Goal: Task Accomplishment & Management: Manage account settings

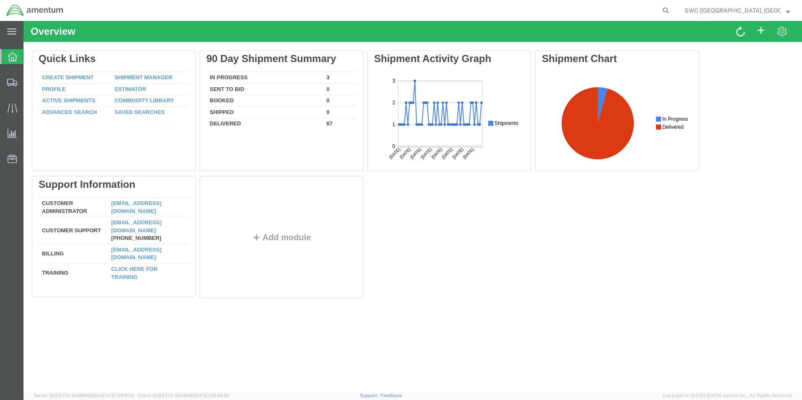
click at [786, 10] on strong "button" at bounding box center [788, 10] width 4 height 3
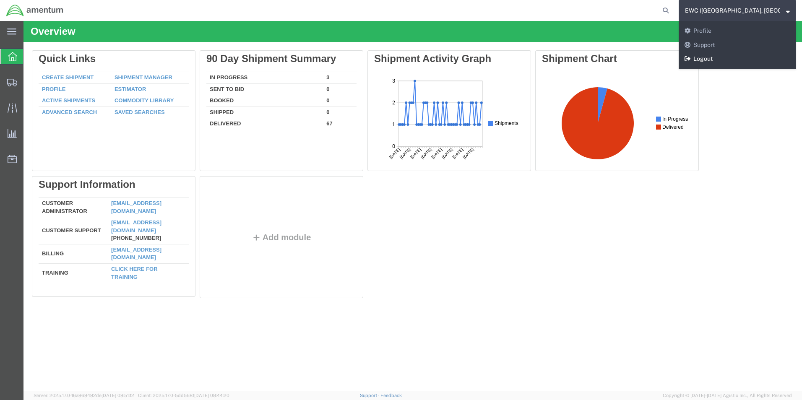
click at [719, 57] on link "Logout" at bounding box center [736, 59] width 117 height 14
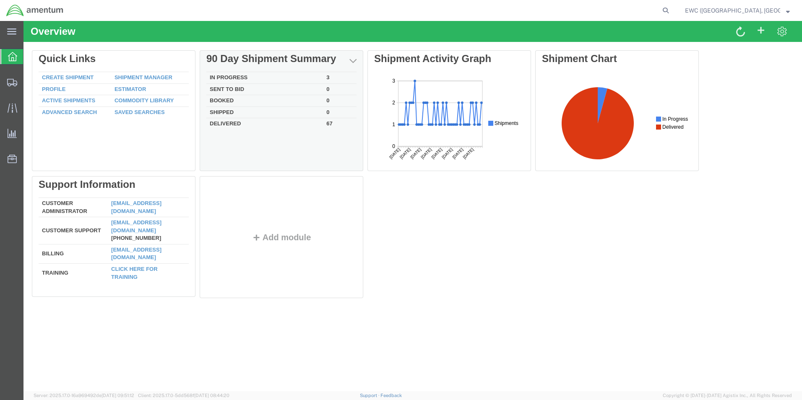
click at [231, 77] on td "In Progress" at bounding box center [264, 78] width 117 height 12
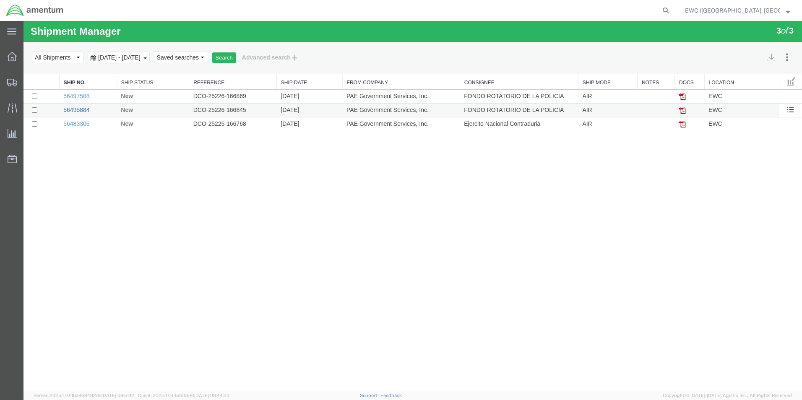
click at [76, 107] on link "56495884" at bounding box center [76, 109] width 26 height 7
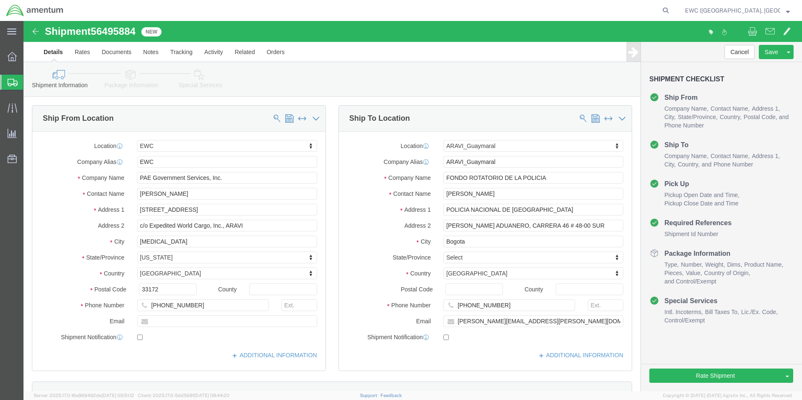
select select "60951"
select select "63333"
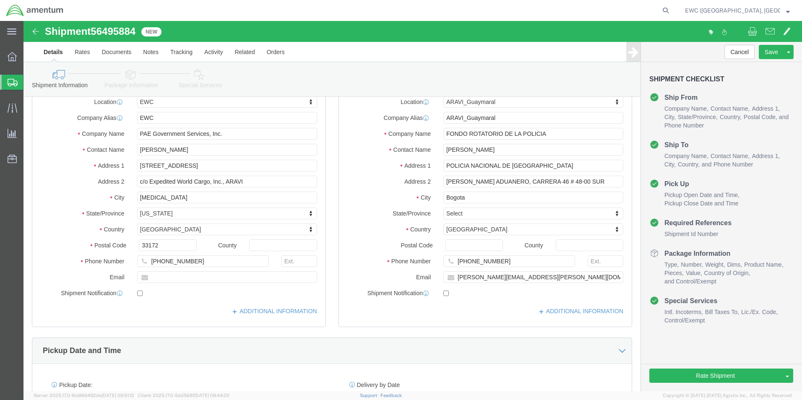
scroll to position [126, 0]
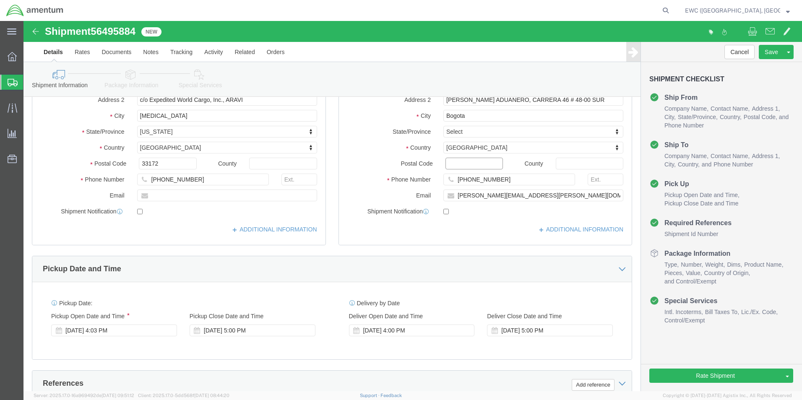
click input "Postal Code"
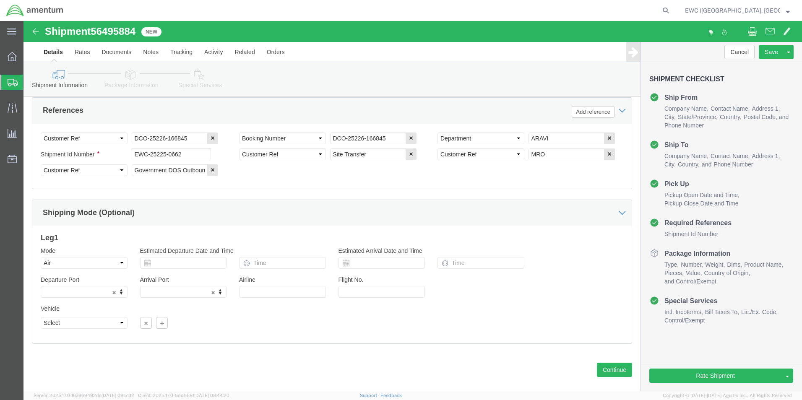
scroll to position [410, 0]
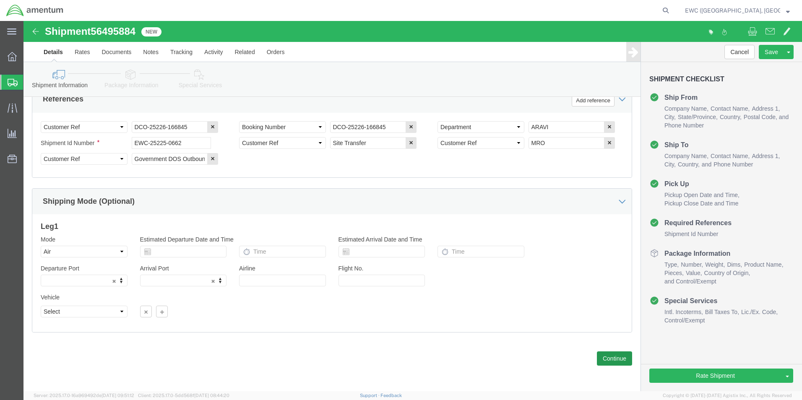
type input "111171"
select select
click button "Continue"
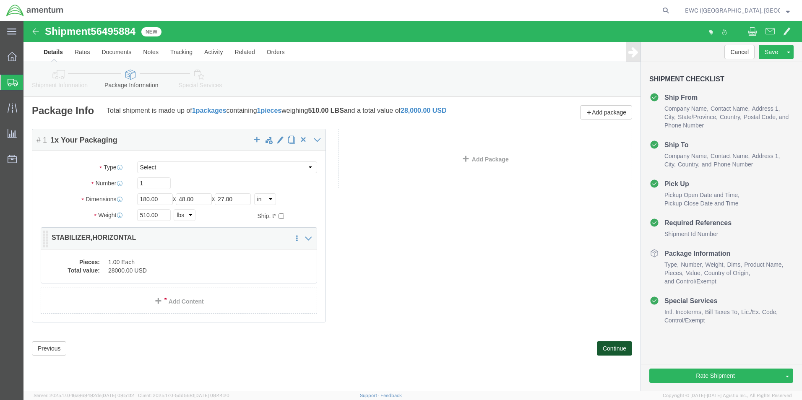
scroll to position [0, 0]
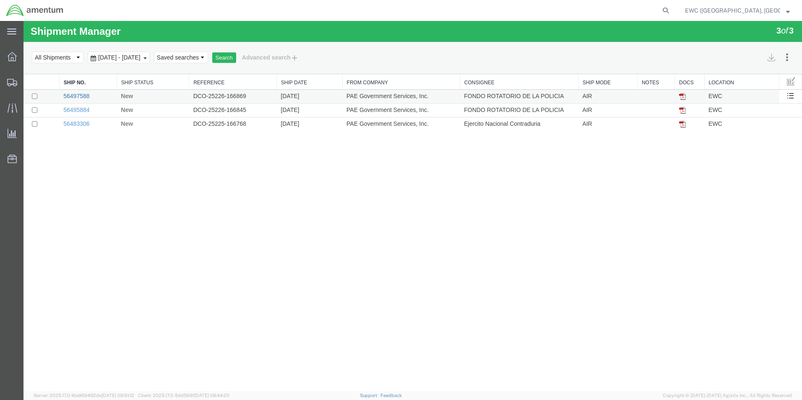
click at [81, 95] on link "56497588" at bounding box center [76, 96] width 26 height 7
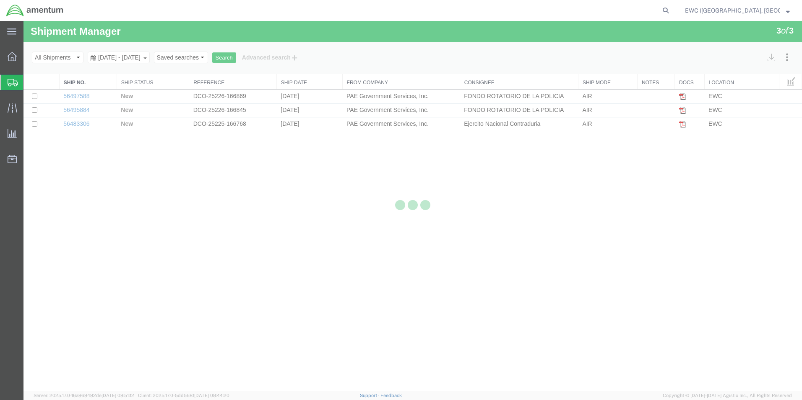
select select "60951"
select select "63333"
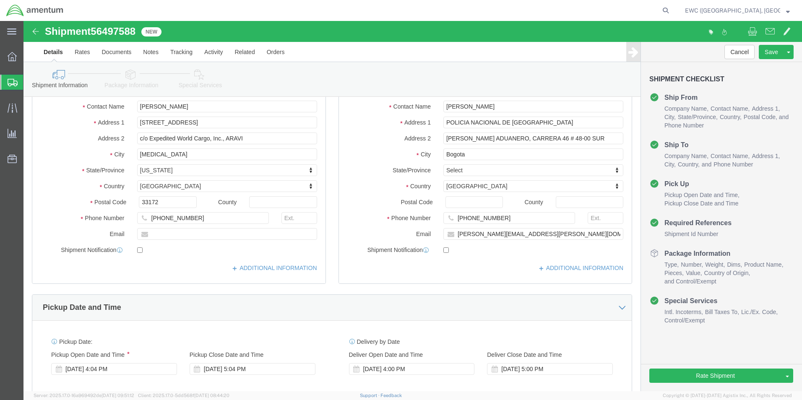
scroll to position [75, 0]
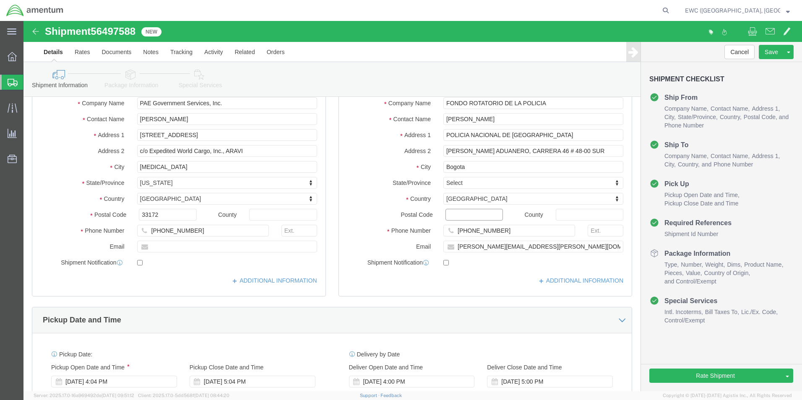
click input "Postal Code"
type input "111171"
select select
click div "Country [GEOGRAPHIC_DATA] Select [GEOGRAPHIC_DATA] [GEOGRAPHIC_DATA] [GEOGRAPHI…"
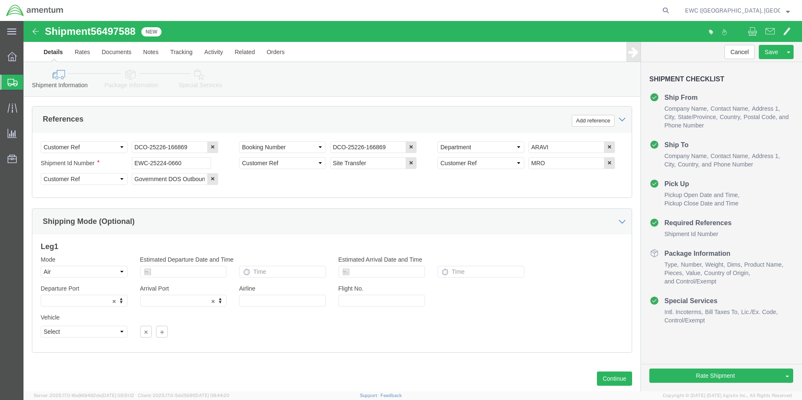
scroll to position [410, 0]
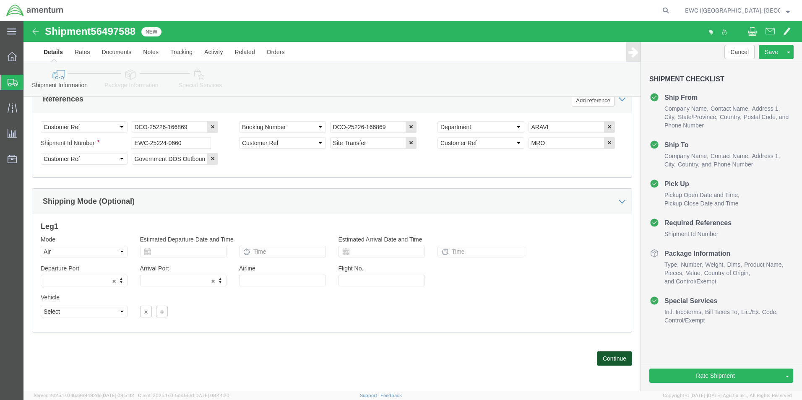
click button "Continue"
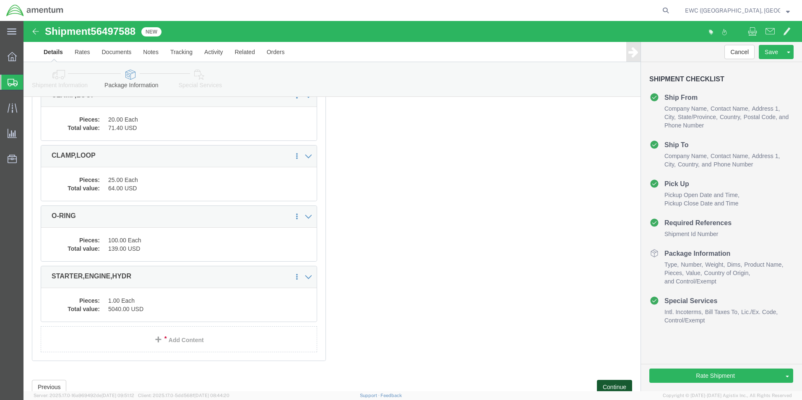
scroll to position [2919, 0]
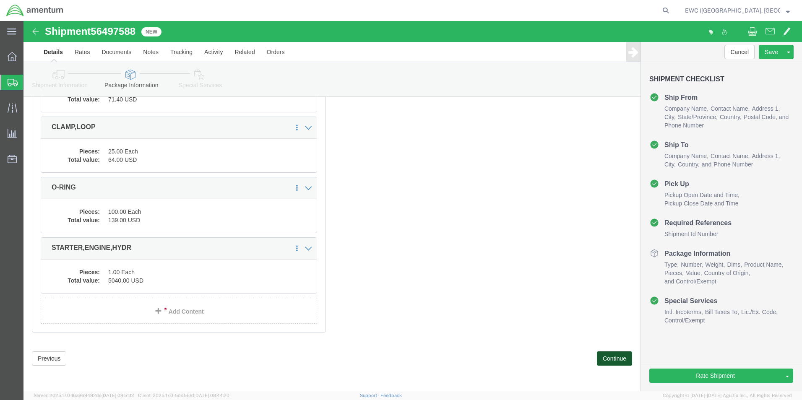
click button "Continue"
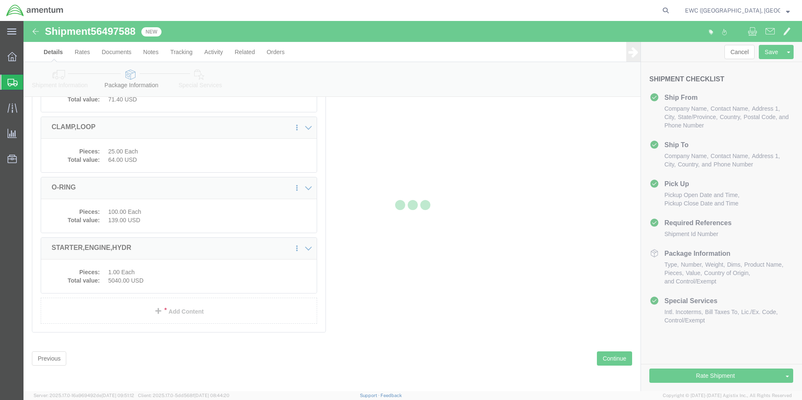
select select
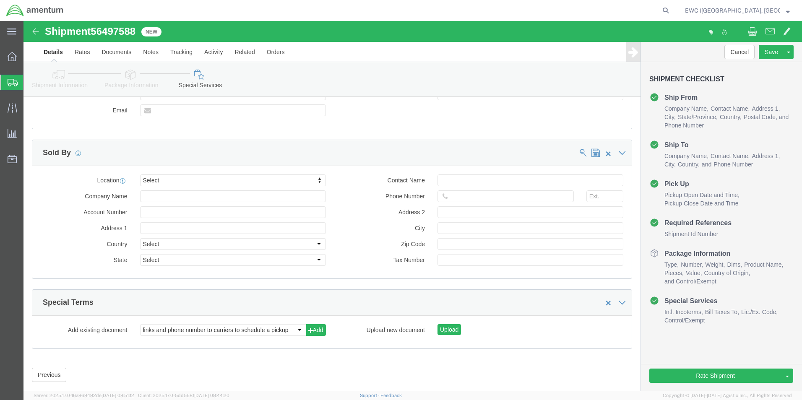
select select "DEPARTMENT"
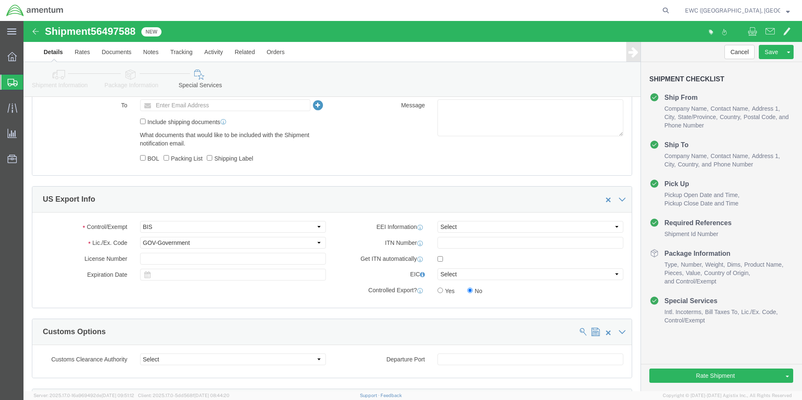
scroll to position [536, 0]
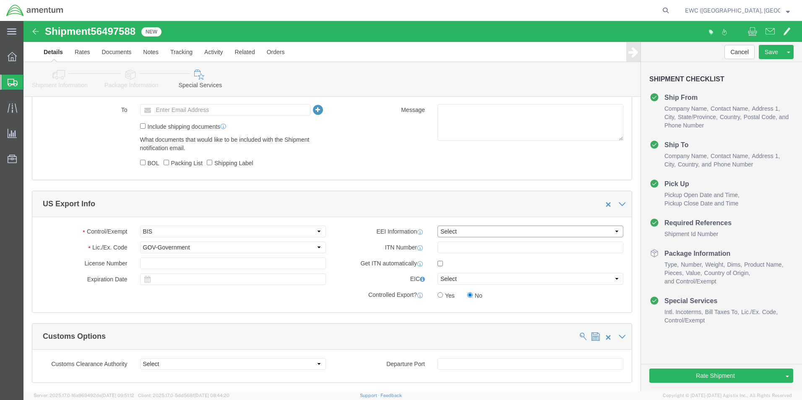
click select "Select AES-Direct EEI Carrier File EEI EEI Exempt"
select select "AESD"
click select "Select AES-Direct EEI Carrier File EEI EEI Exempt"
click input "text"
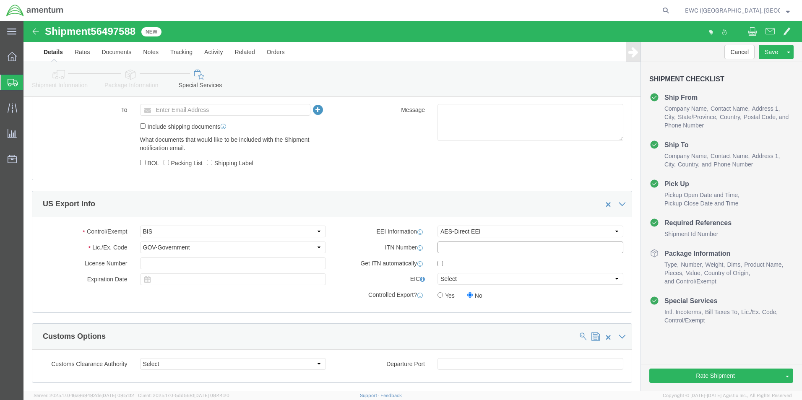
paste input "X20250818917409"
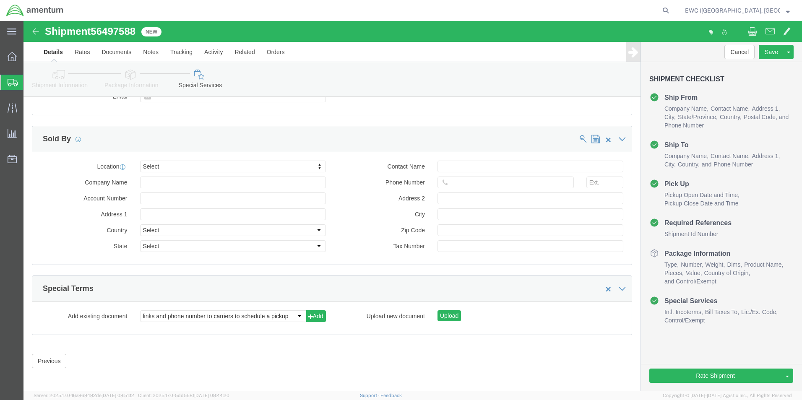
scroll to position [971, 0]
type input "X20250818917409"
click link "Rate And Send To Bid"
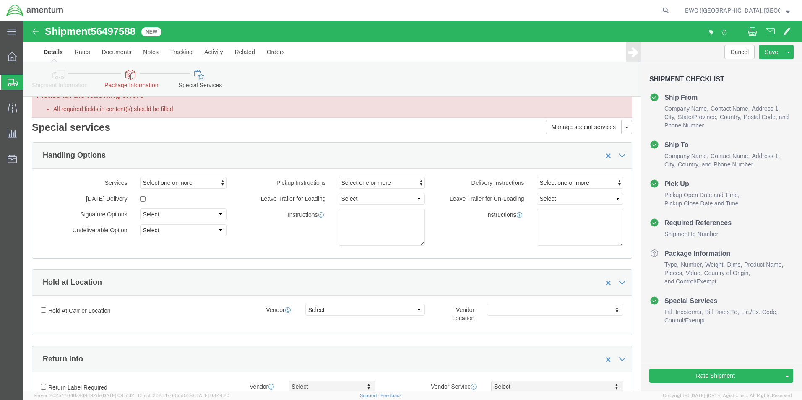
scroll to position [0, 0]
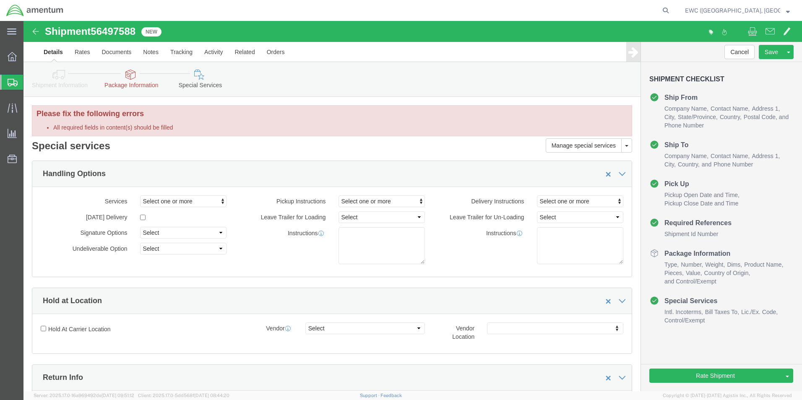
click icon
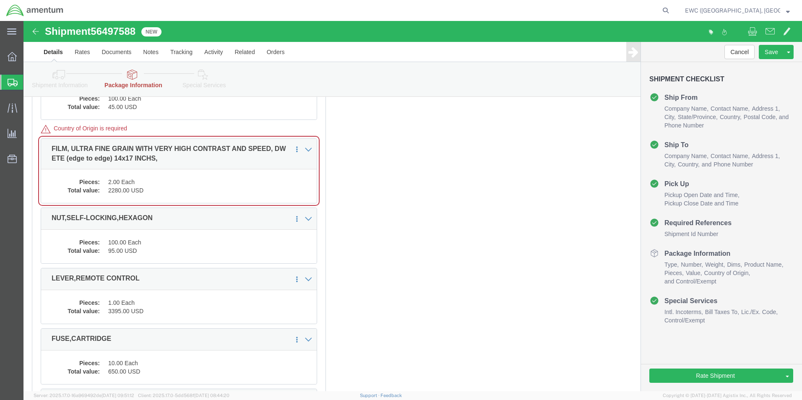
scroll to position [2516, 0]
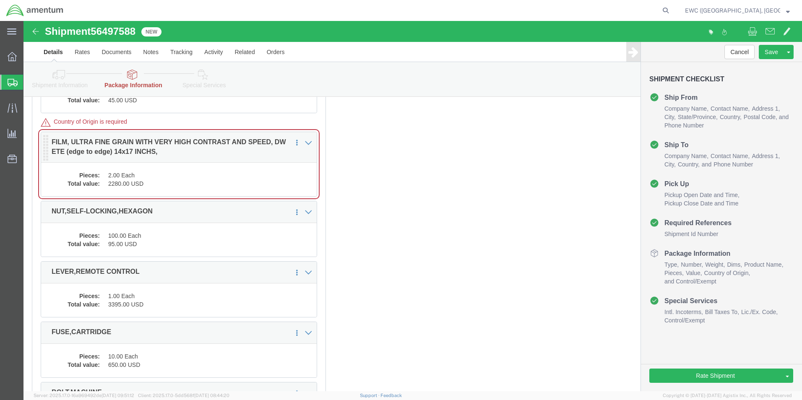
click div "Save in commodity library Clone this content Delete this content FILM, ULTRA FI…"
click dd "2.00 Each"
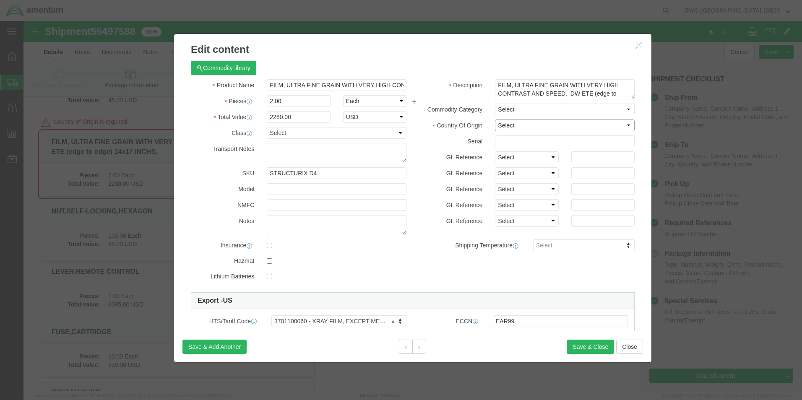
click select "Select [GEOGRAPHIC_DATA] [GEOGRAPHIC_DATA] [GEOGRAPHIC_DATA] [GEOGRAPHIC_DATA] …"
select select "US"
click select "Select [GEOGRAPHIC_DATA] [GEOGRAPHIC_DATA] [GEOGRAPHIC_DATA] [GEOGRAPHIC_DATA] …"
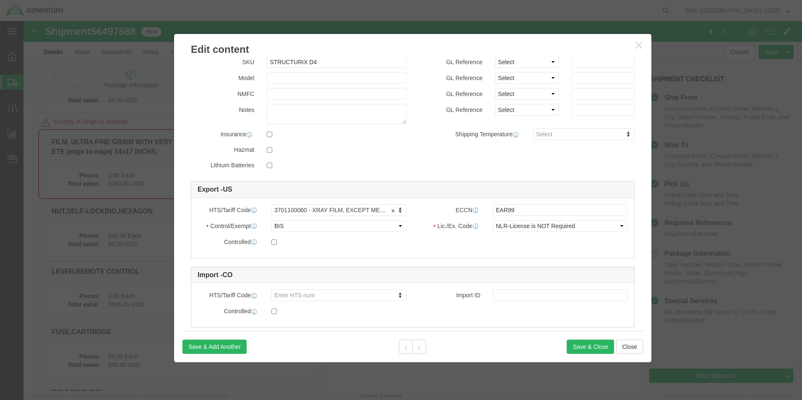
scroll to position [126, 0]
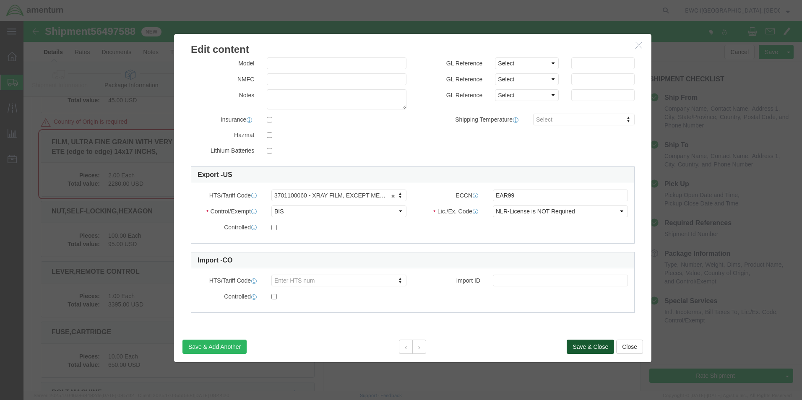
click button "Save & Close"
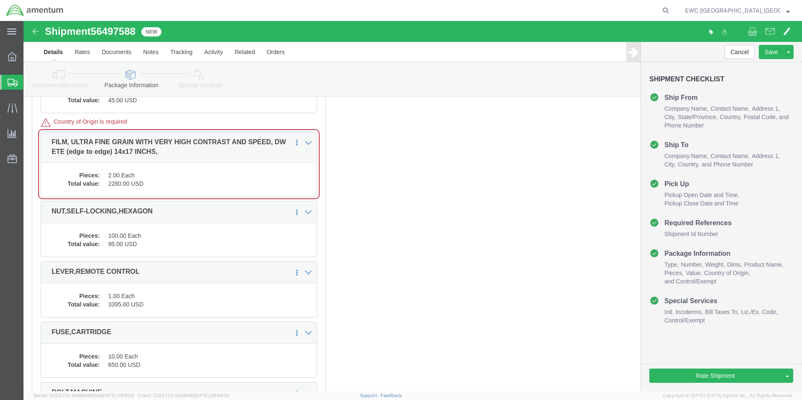
click div "Package Content # 1 1 x Pallet(s) Standard (Not Stackable) Package Type Select …"
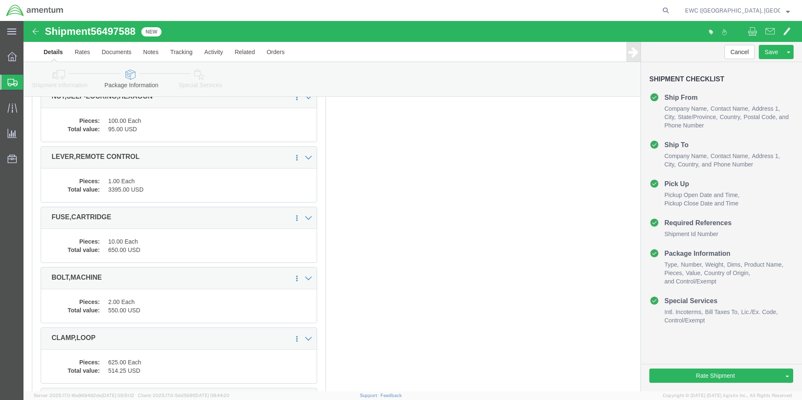
scroll to position [2642, 0]
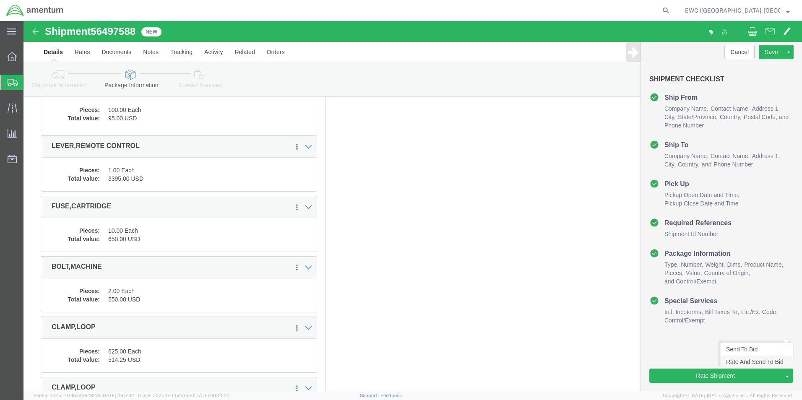
drag, startPoint x: 713, startPoint y: 340, endPoint x: 584, endPoint y: 398, distance: 141.9
click link "Rate And Send To Bid"
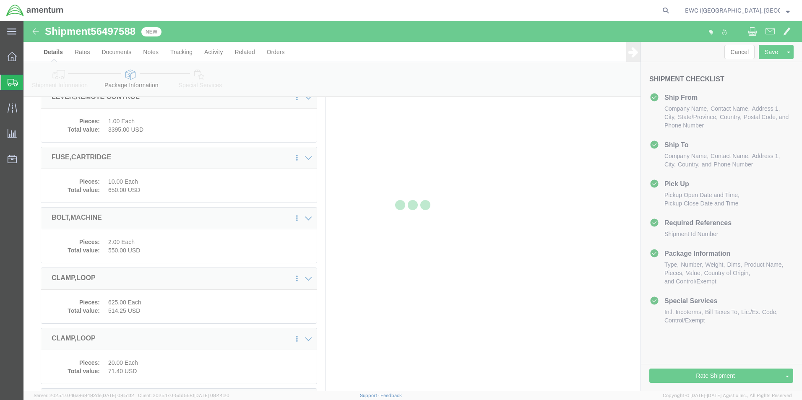
scroll to position [2592, 0]
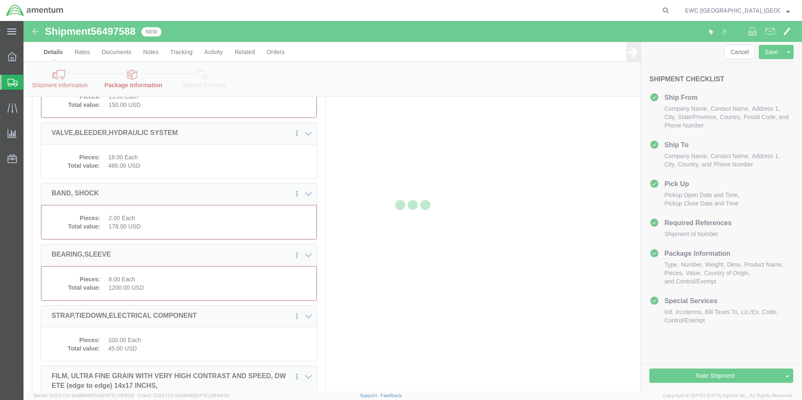
select select "PSNS"
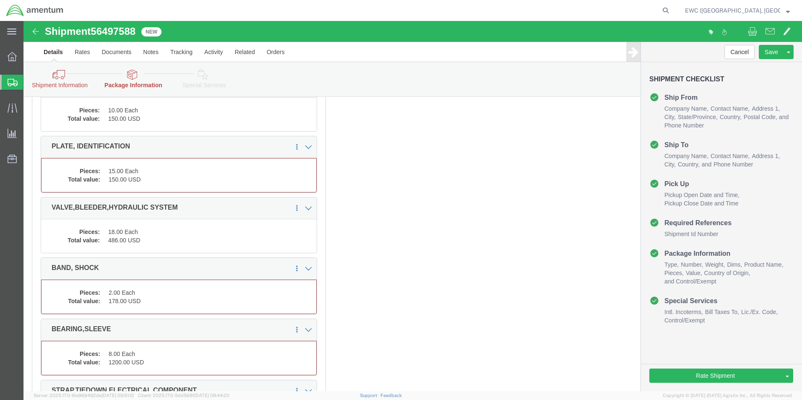
scroll to position [2508, 0]
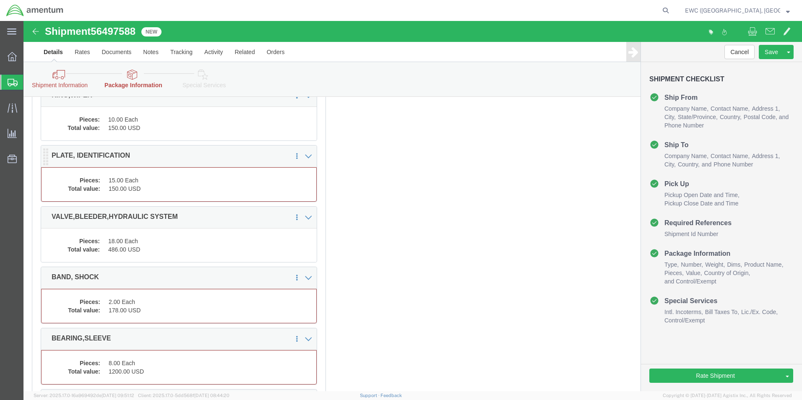
click dd "15.00 Each"
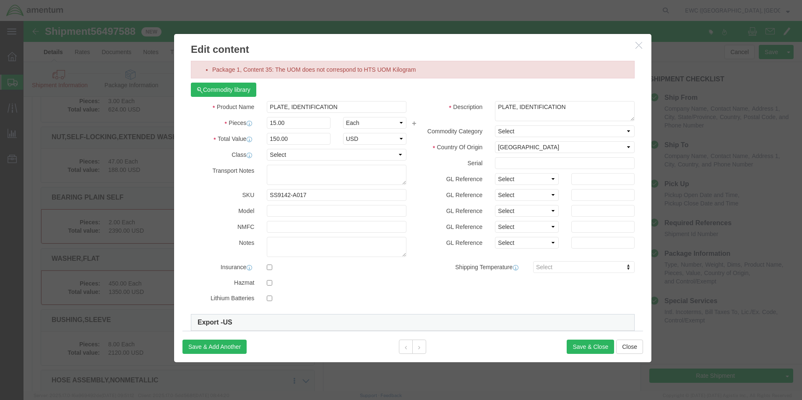
scroll to position [1955, 0]
click select "Select Bag Barrels 100Board Feet Bottle Box Blister Pack Carats Can Capsule Car…"
click select "Select"
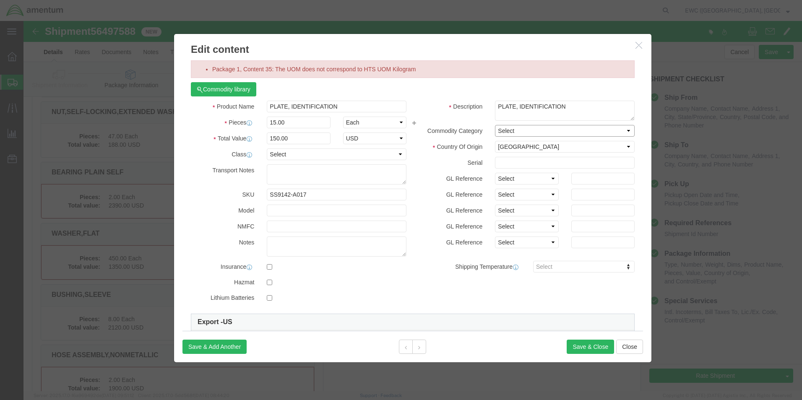
scroll to position [0, 0]
click button "Save & Close"
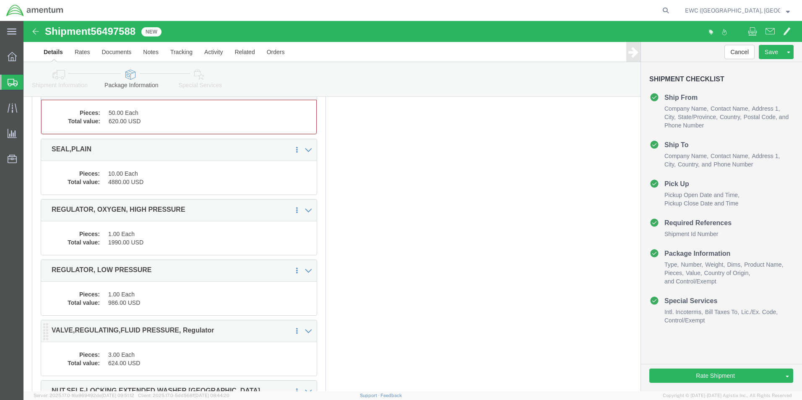
scroll to position [1661, 0]
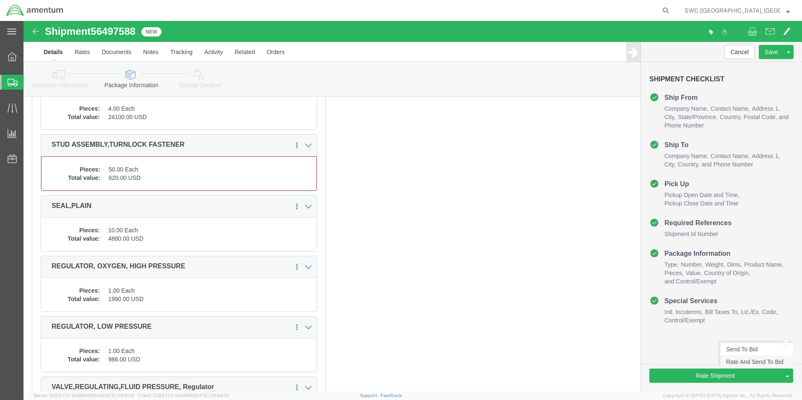
click link "Rate And Send To Bid"
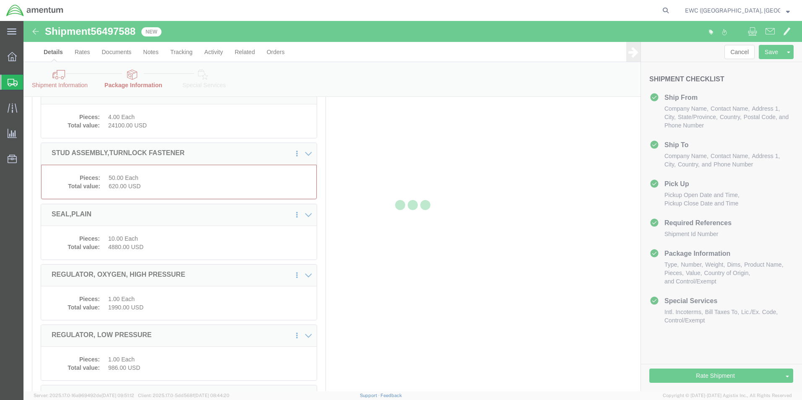
select select "PSNS"
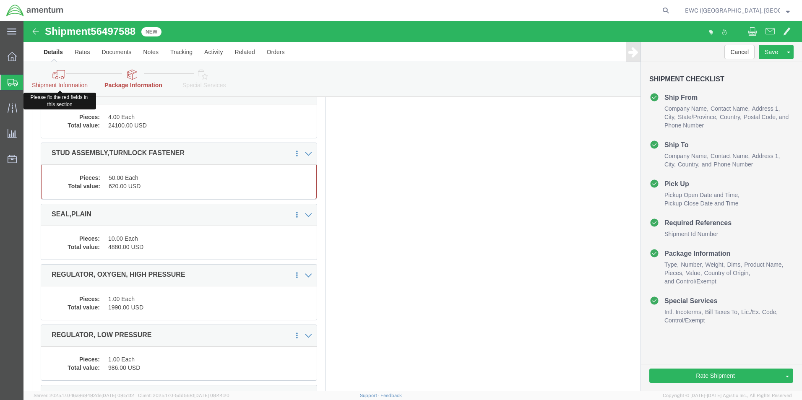
click icon
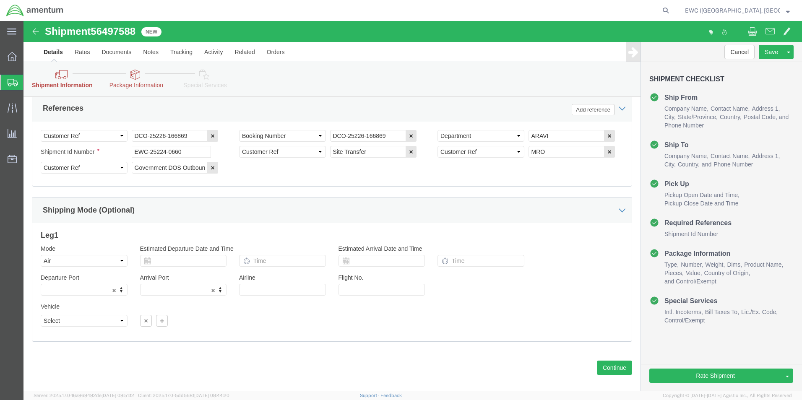
scroll to position [755, 0]
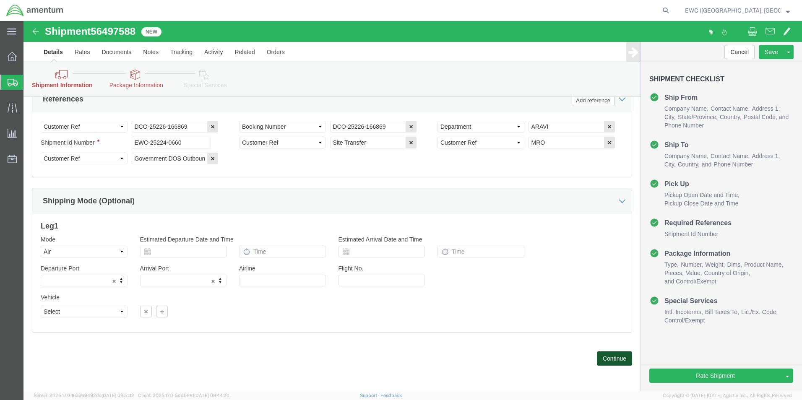
click button "Continue"
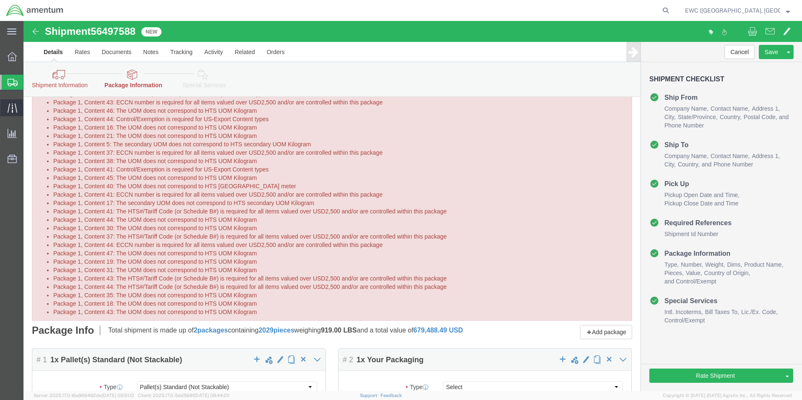
scroll to position [84, 0]
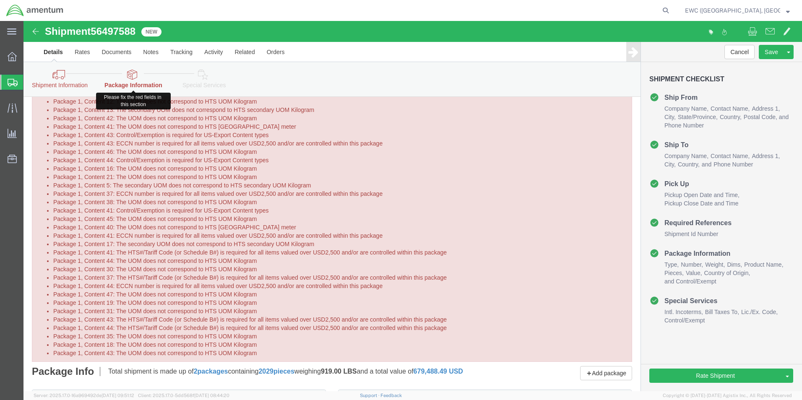
click icon
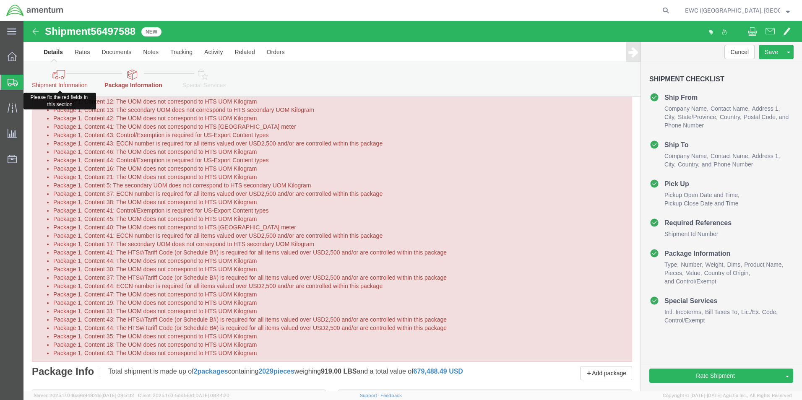
click icon
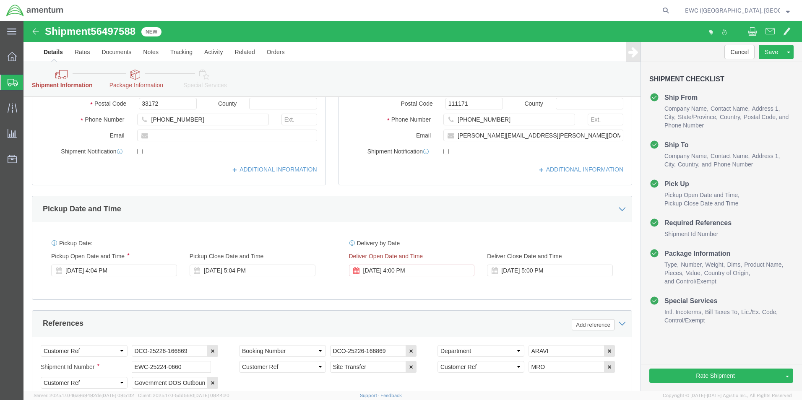
scroll to position [545, 0]
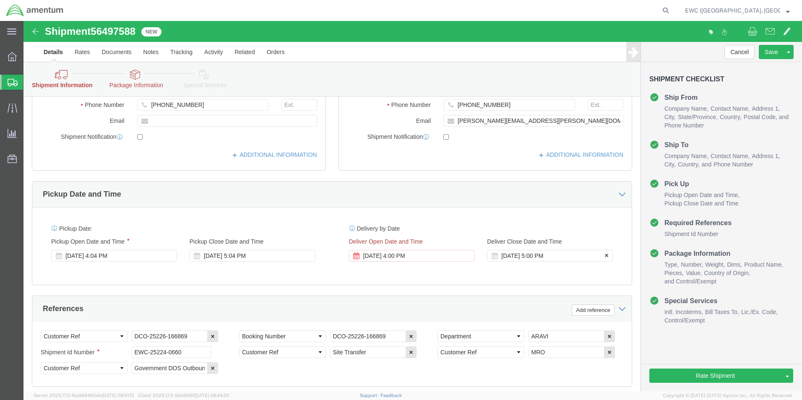
click div "[DATE] 5:00 PM"
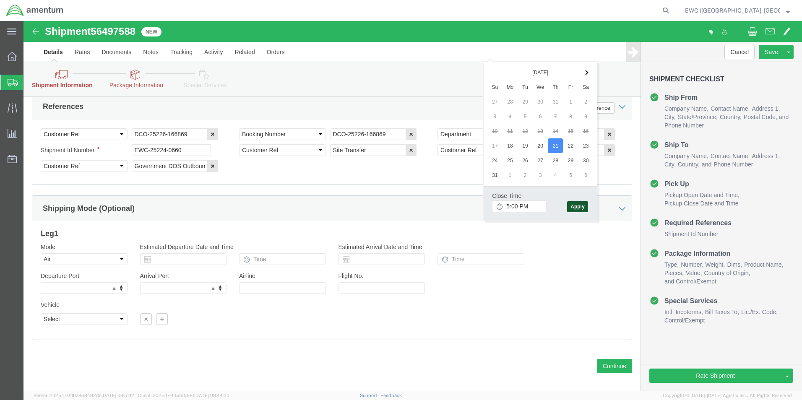
click button "Apply"
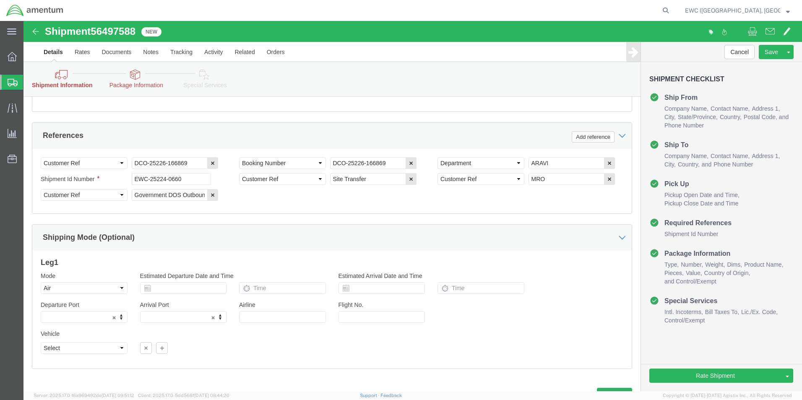
scroll to position [663, 0]
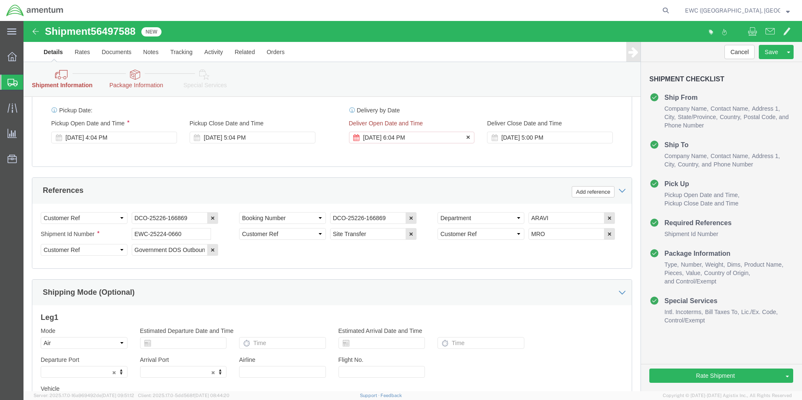
click div "[DATE] 6:04 PM"
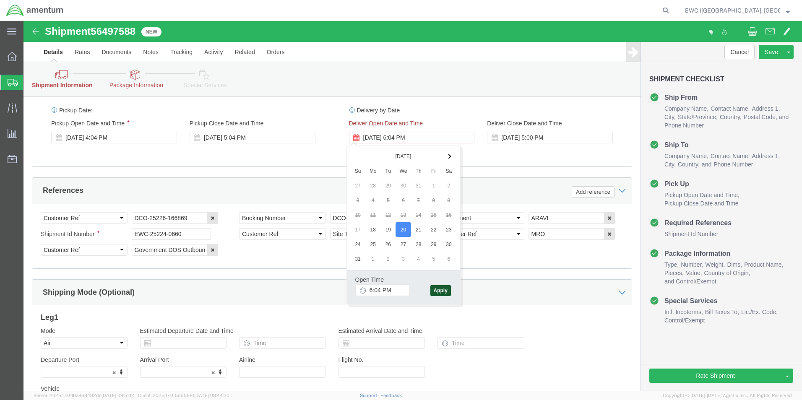
click button "Apply"
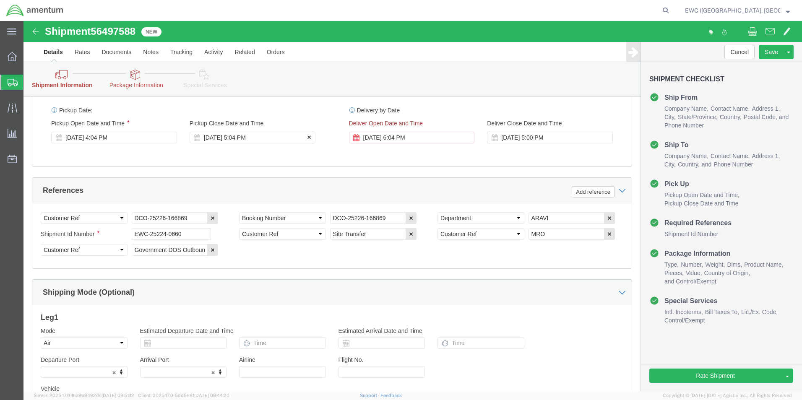
click div "[DATE] 5:04 PM"
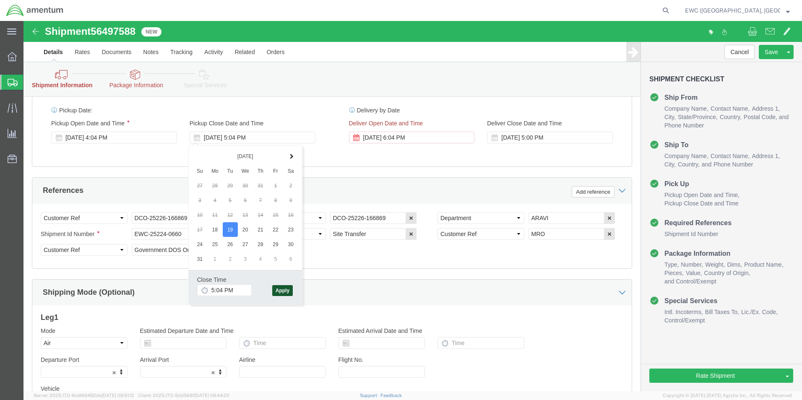
click button "Apply"
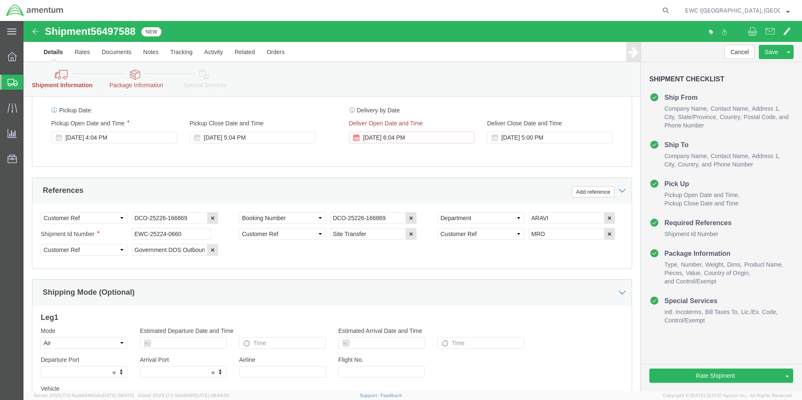
click div "Pickup Start Date Pickup Start Time Pickup Open Date and Time [DATE] 4:04 PM Pi…"
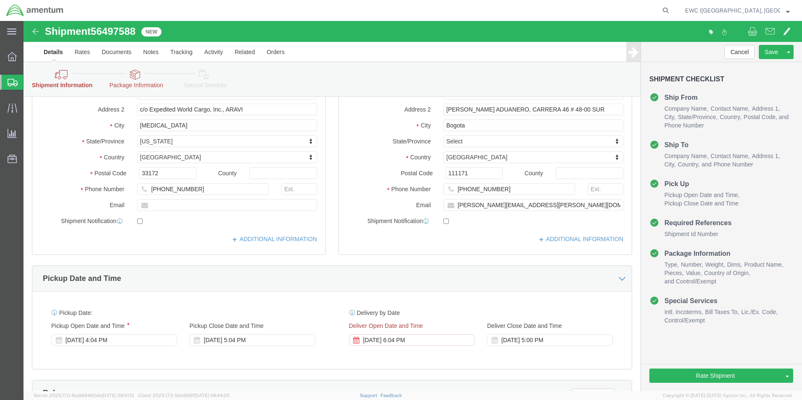
scroll to position [461, 0]
click link "Rate And Send To Bid"
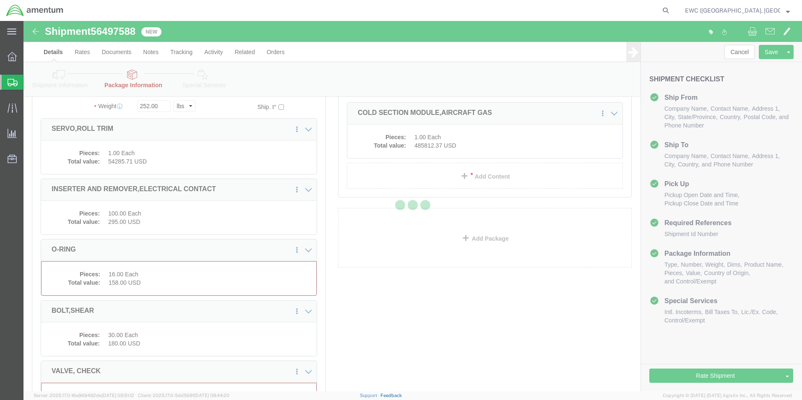
select select "PSNS"
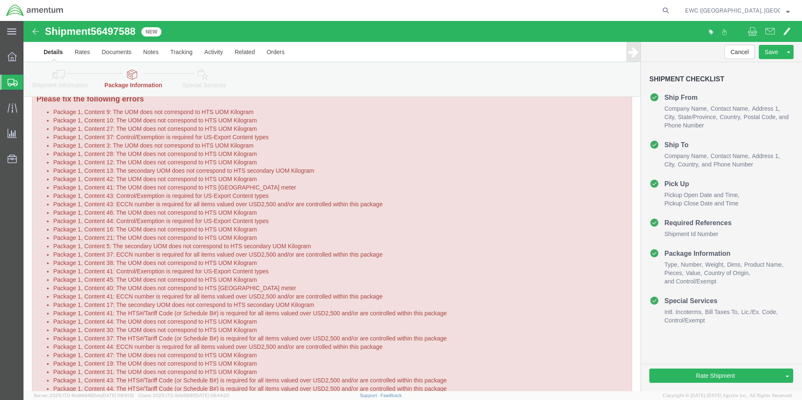
scroll to position [0, 0]
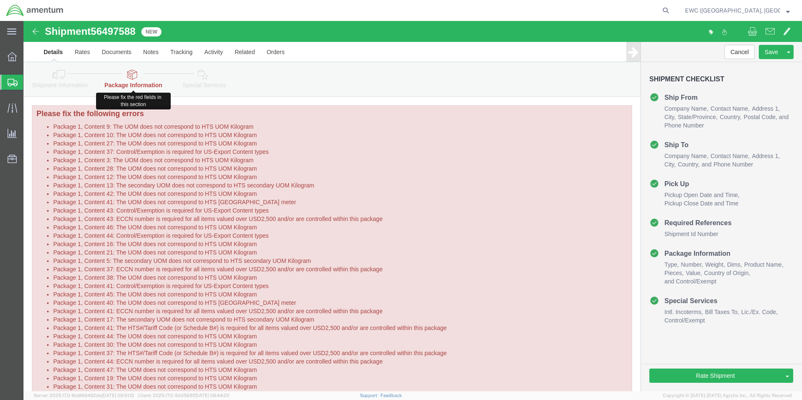
click icon
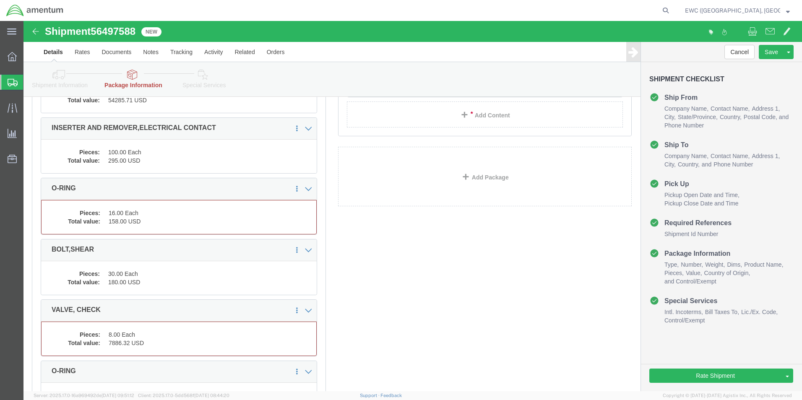
scroll to position [545, 0]
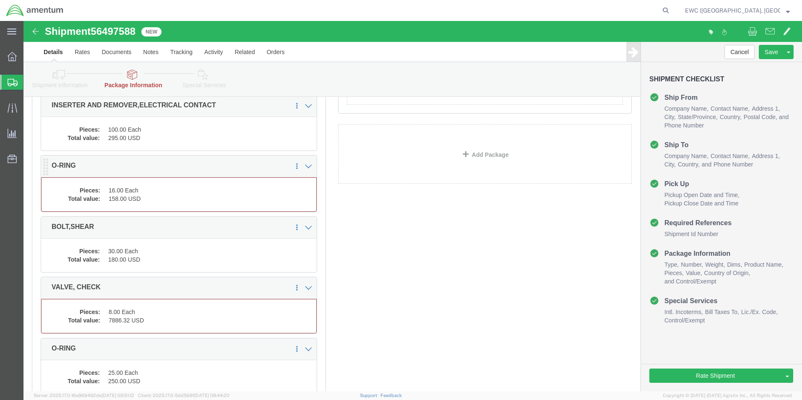
click dd "158.00 USD"
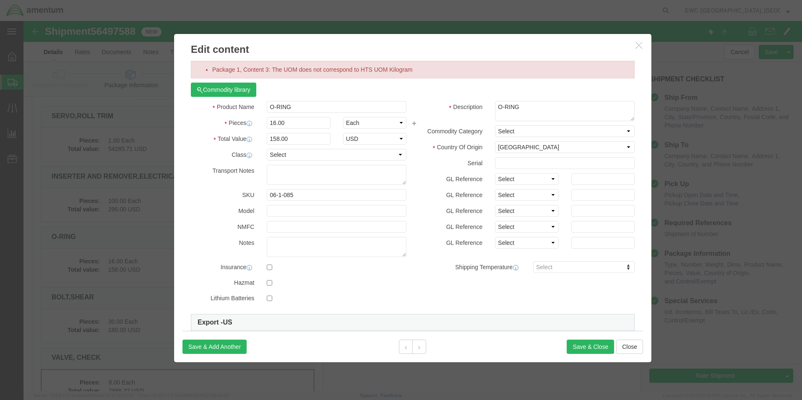
scroll to position [453, 0]
click select "Select 50 55 60 65 70 85 92.5 100 125 175 250 300 400"
click select "Select"
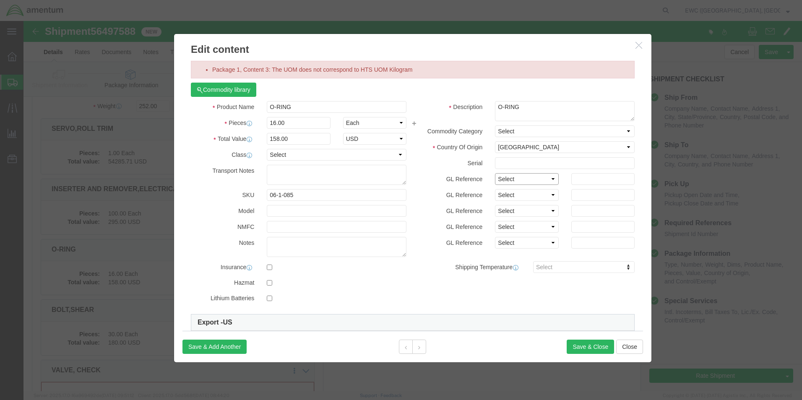
click select "Select Account Type Activity ID Airline Appointment Number ASN Batch Number Bil…"
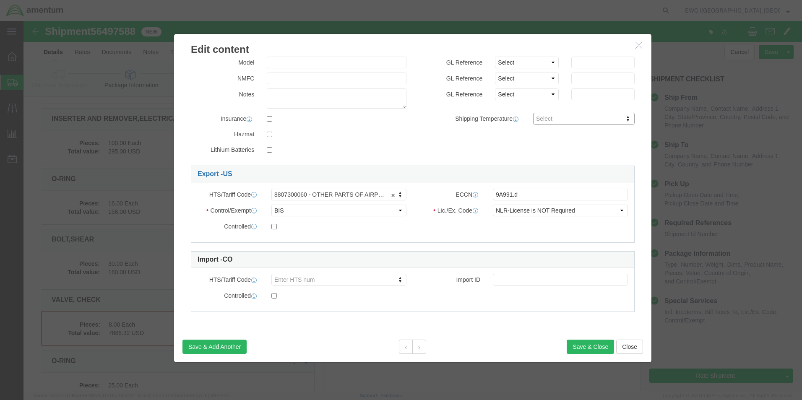
scroll to position [537, 0]
click select "Select ATF BIS DEA EPA FDA FTR ITAR OFAC Other (OPA)"
click div "HTS/Tariff Code 8807300060 - OTHER PARTS OF AIRPLANES OR HELICOPTERS FOR USE IN…"
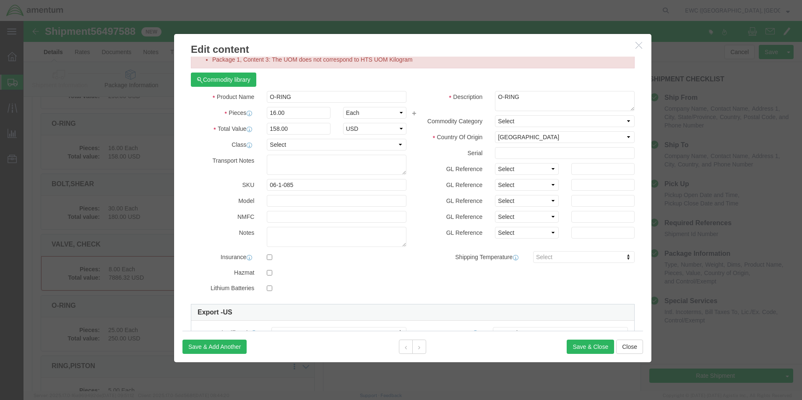
scroll to position [0, 0]
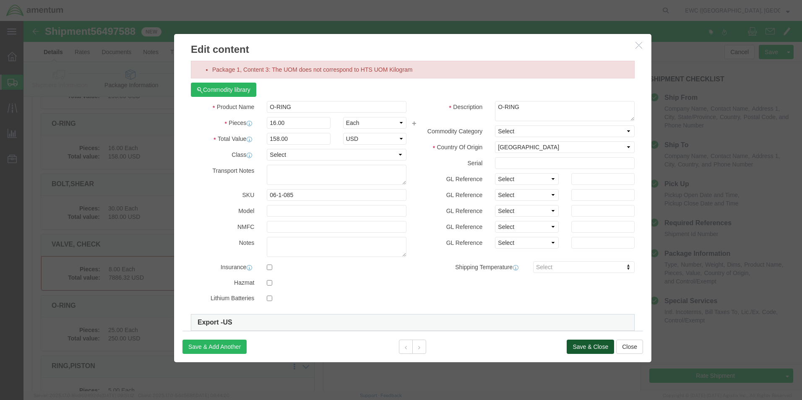
click button "Save & Close"
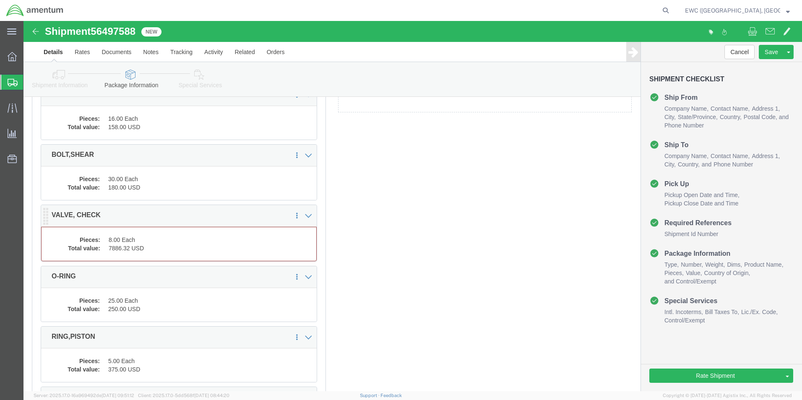
scroll to position [662, 0]
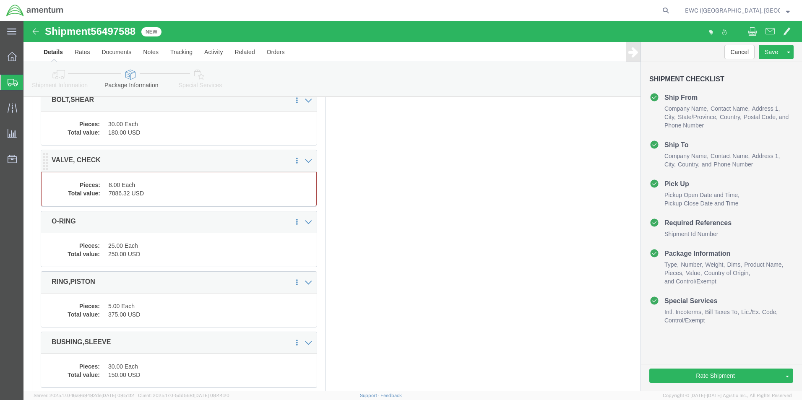
click div "Package Content # 1 1 x Pallet(s) Standard (Not Stackable) Package Type Select …"
click dl "Pieces: 8.00 Each Total value: 7886.32 USD"
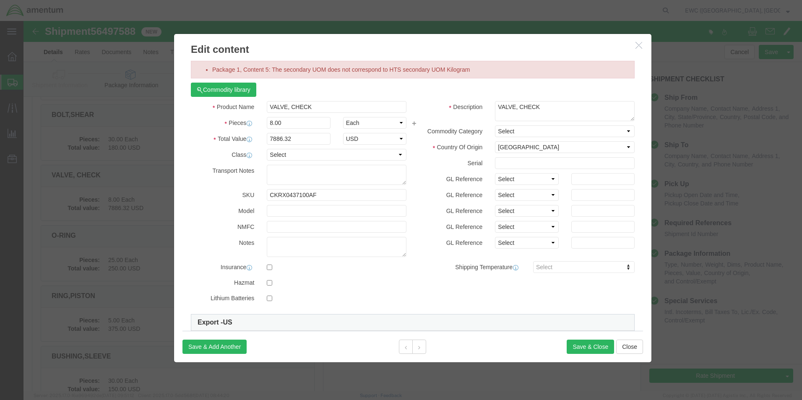
scroll to position [696, 0]
click button "Save & Close"
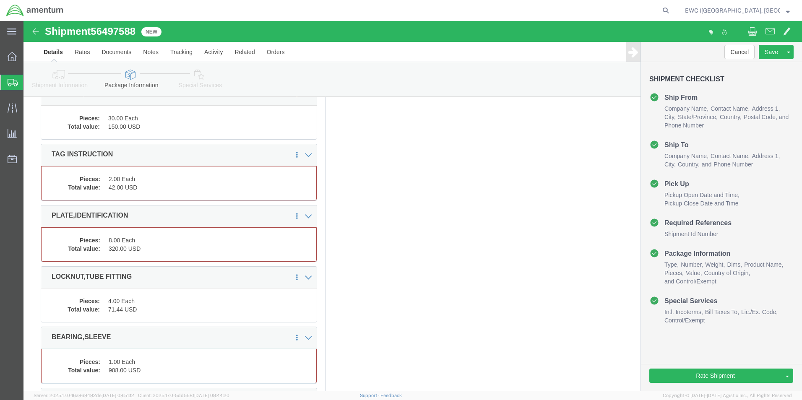
scroll to position [906, 0]
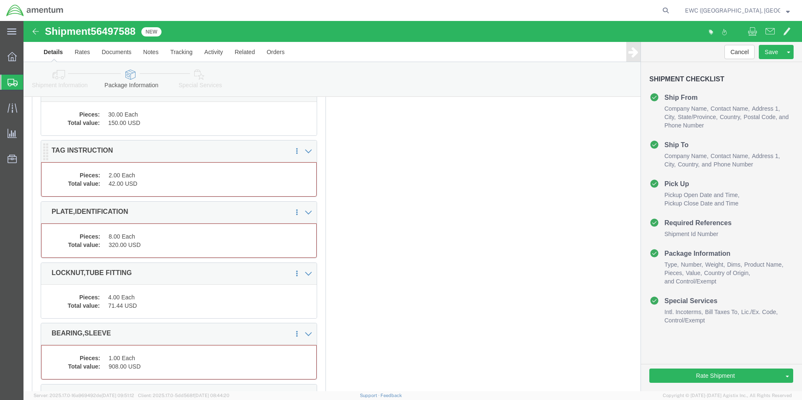
click dd "42.00 USD"
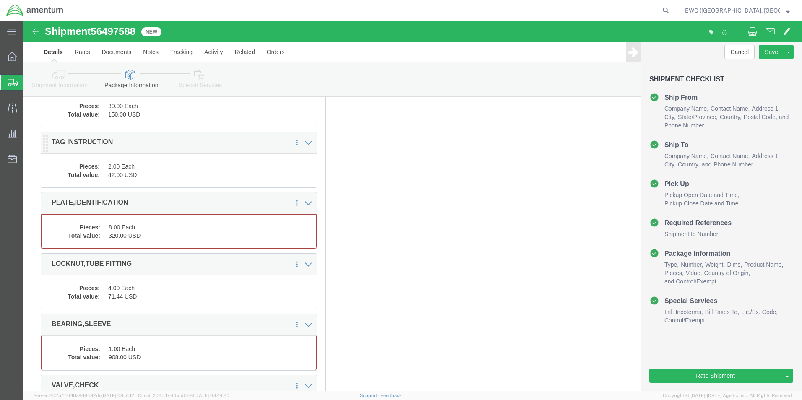
scroll to position [897, 0]
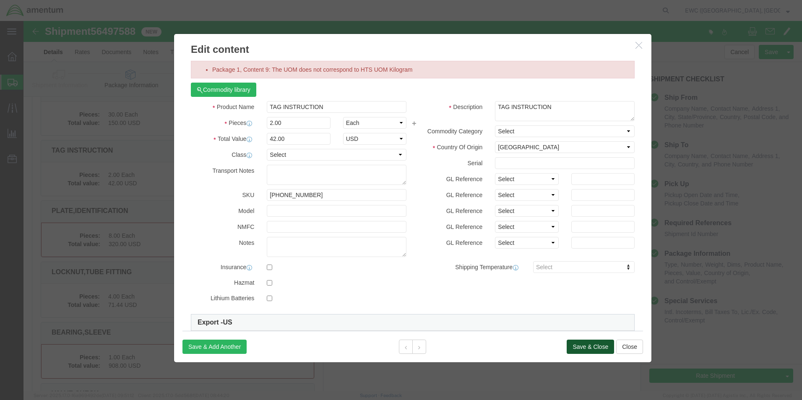
click button "Save & Close"
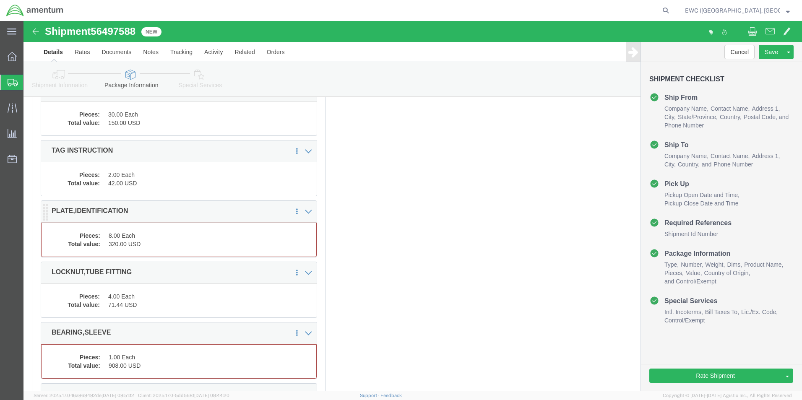
click dd "8.00 Each"
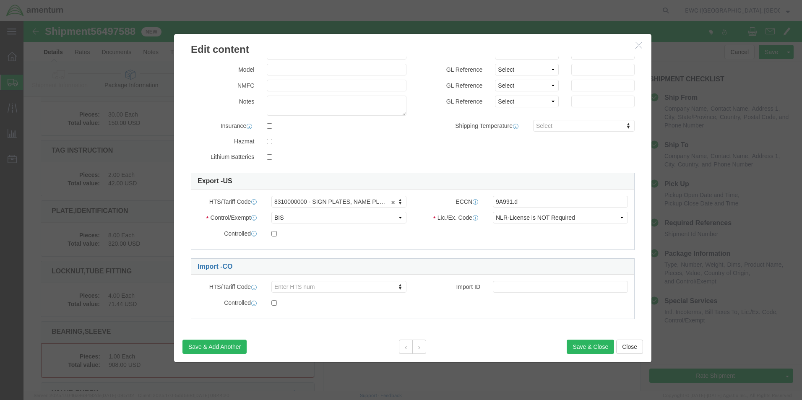
scroll to position [148, 0]
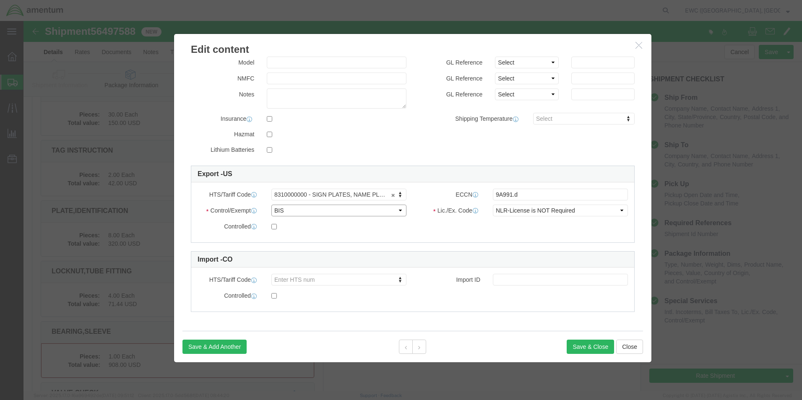
click select "Select ATF BIS DEA EPA FDA FTR ITAR OFAC Other (OPA)"
click button "Save & Close"
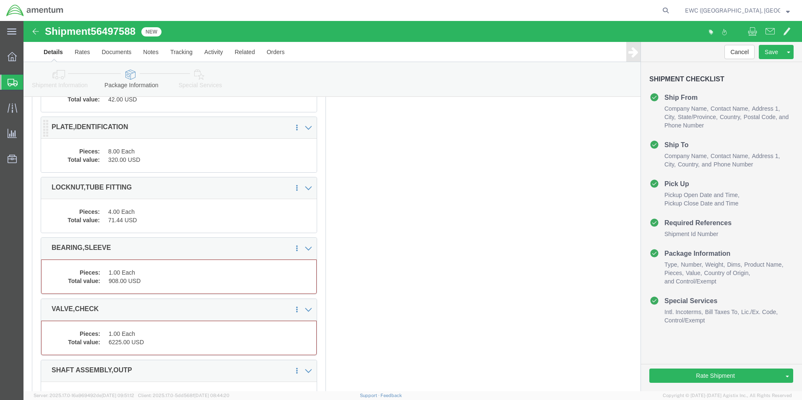
scroll to position [1015, 0]
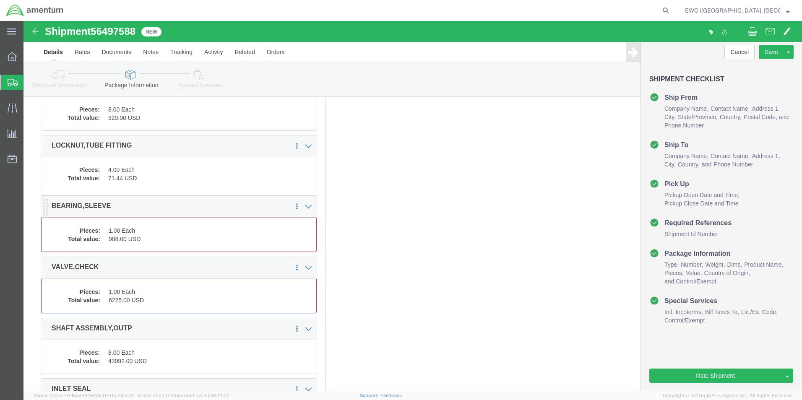
click dd "908.00 USD"
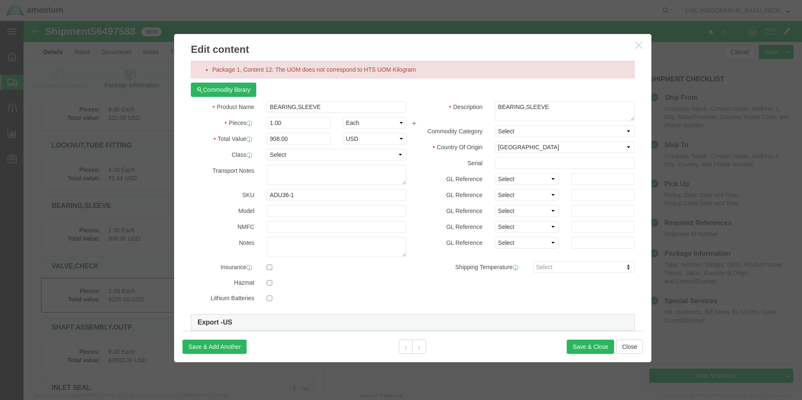
click div "Product Name BEARING,SLEEVE Pieces 1.00 Select Bag Barrels 100Board Feet Bottle…"
click select "Select 50 55 60 65 70 85 92.5 100 125 175 250 300 400"
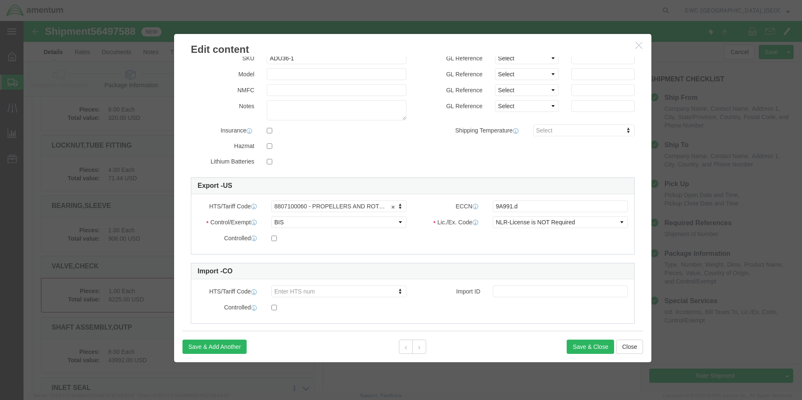
scroll to position [148, 0]
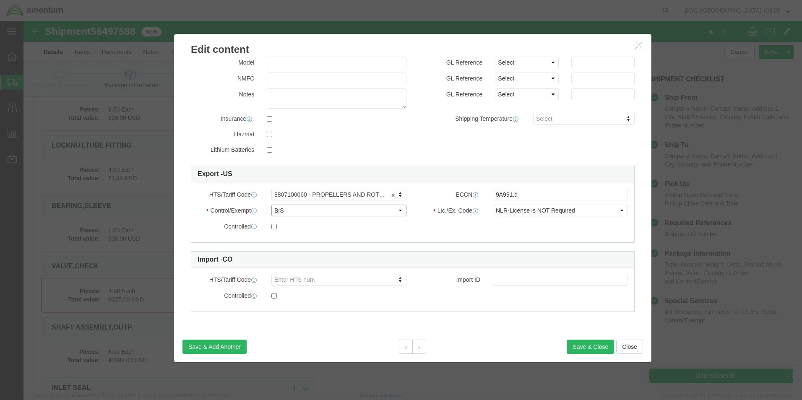
click select "Select ATF BIS DEA EPA FDA FTR ITAR OFAC Other (OPA)"
click button "Save & Close"
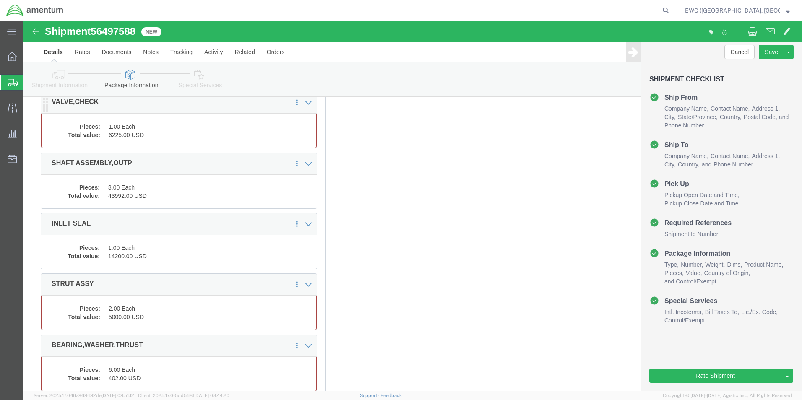
scroll to position [1174, 0]
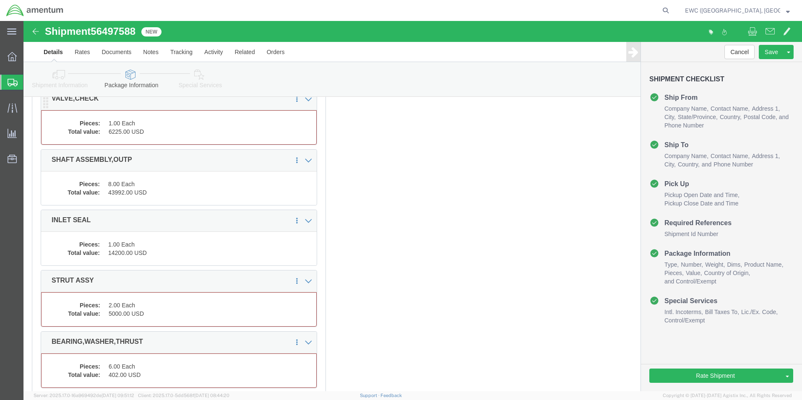
click dd "6225.00 USD"
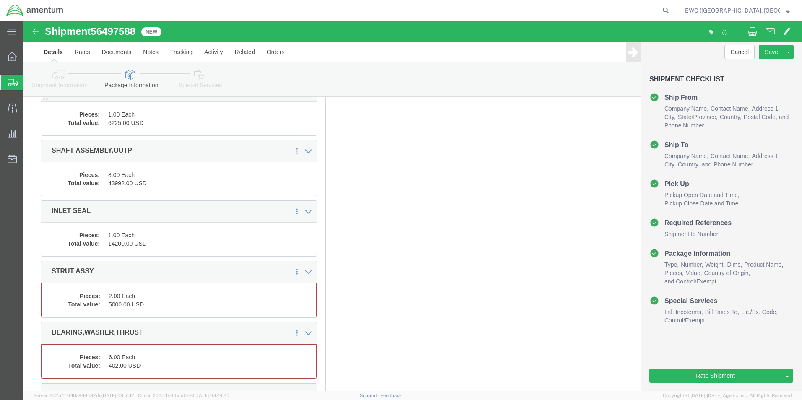
scroll to position [1166, 0]
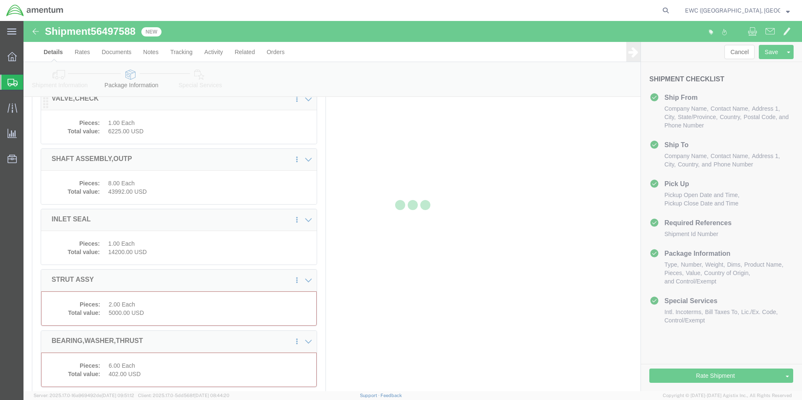
click at [138, 134] on div at bounding box center [412, 206] width 778 height 370
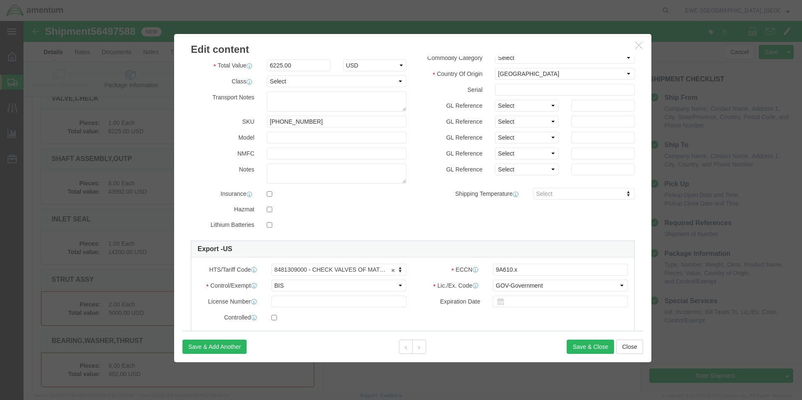
scroll to position [84, 0]
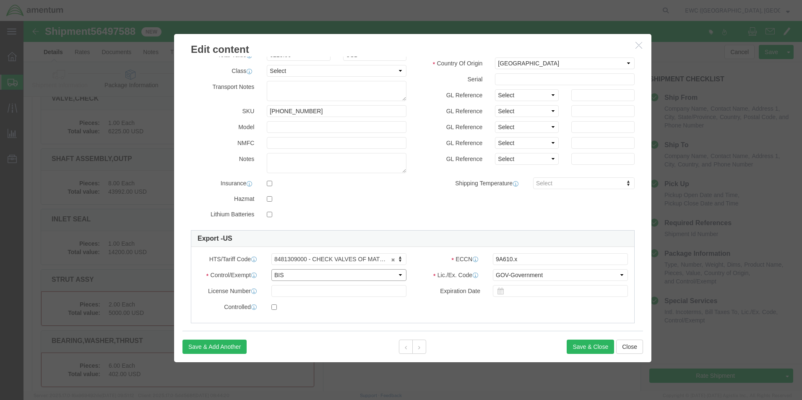
click select "Select ATF BIS DEA EPA FDA FTR ITAR OFAC Other (OPA)"
click button "Save & Close"
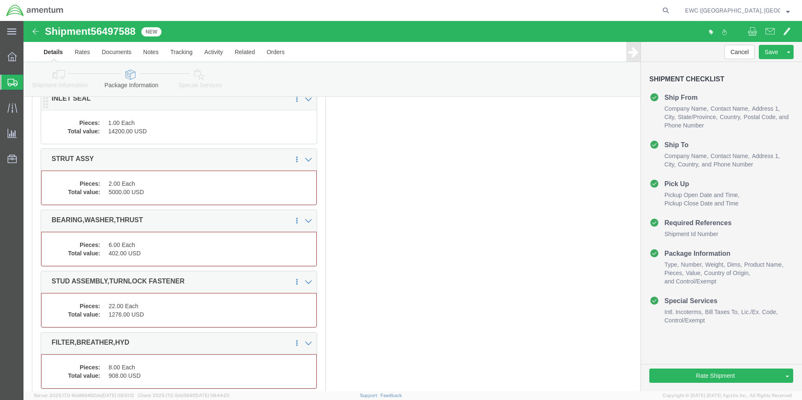
scroll to position [1291, 0]
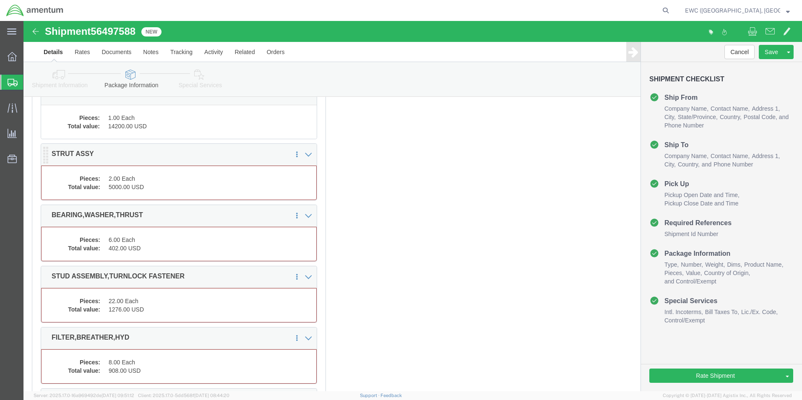
click dd "2.00 Each"
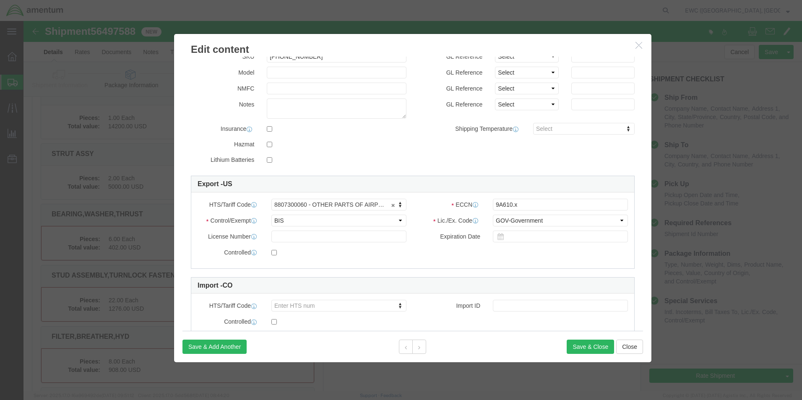
scroll to position [164, 0]
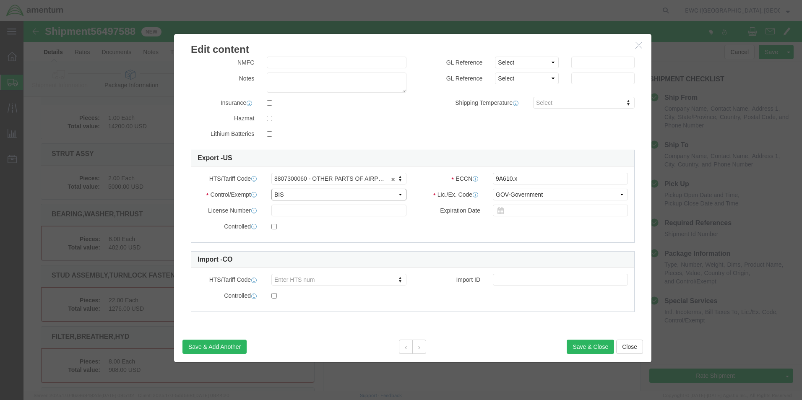
click select "Select ATF BIS DEA EPA FDA FTR ITAR OFAC Other (OPA)"
click button "Save & Close"
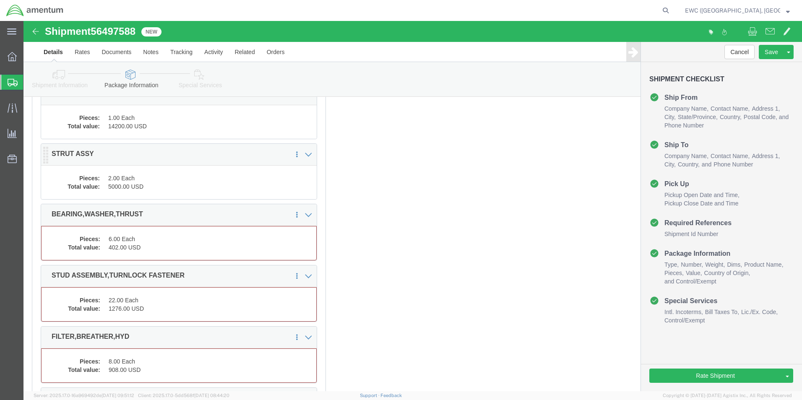
click dd "2.00 Each"
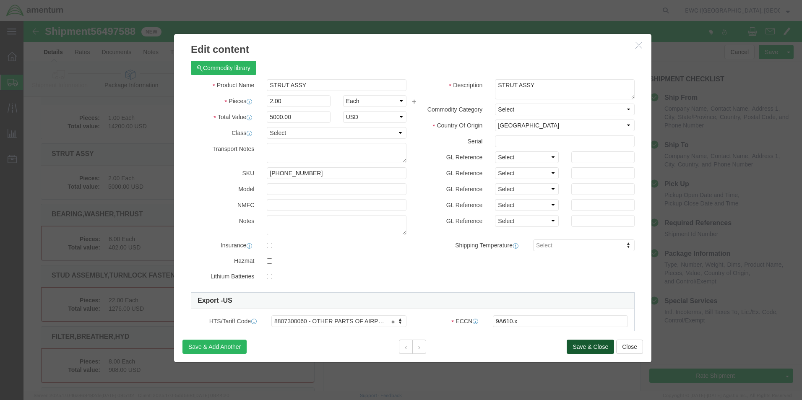
click button "Save & Close"
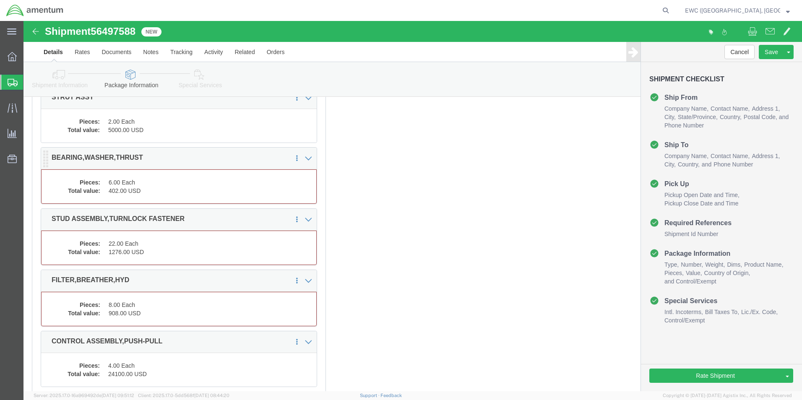
scroll to position [1325, 0]
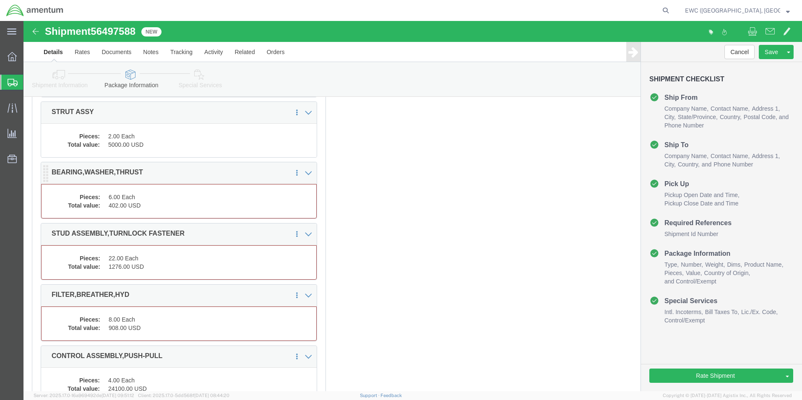
click dd "6.00 Each"
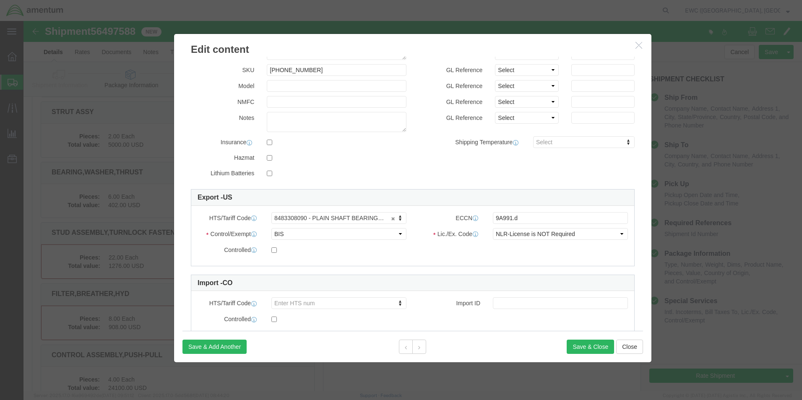
scroll to position [126, 0]
click input "text"
click select "Select ATF BIS DEA EPA FDA FTR ITAR OFAC Other (OPA)"
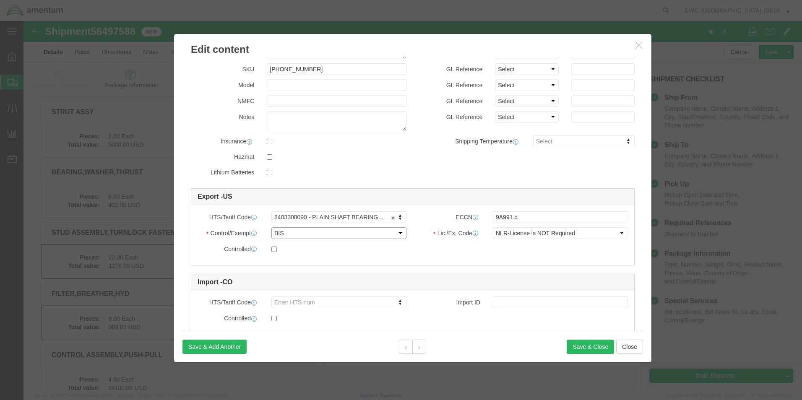
scroll to position [148, 0]
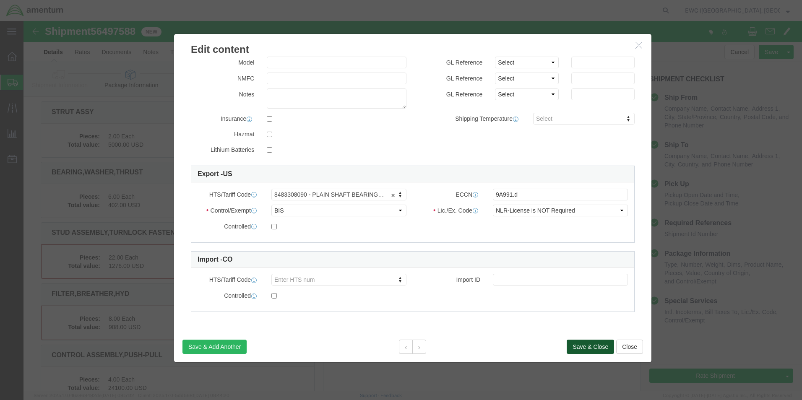
click button "Save & Close"
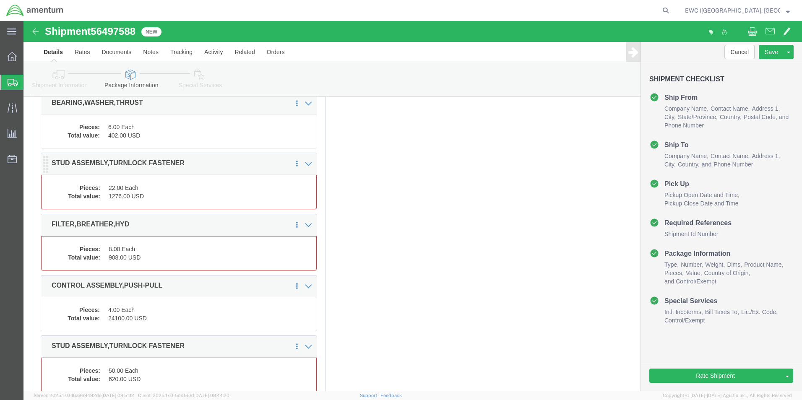
scroll to position [1400, 0]
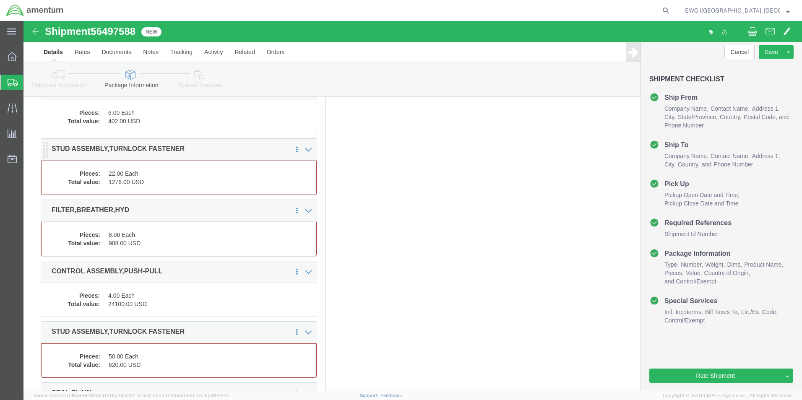
click dd "1276.00 USD"
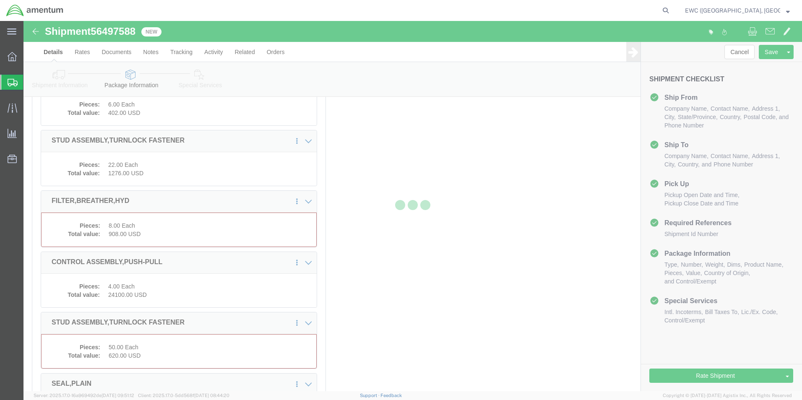
scroll to position [1392, 0]
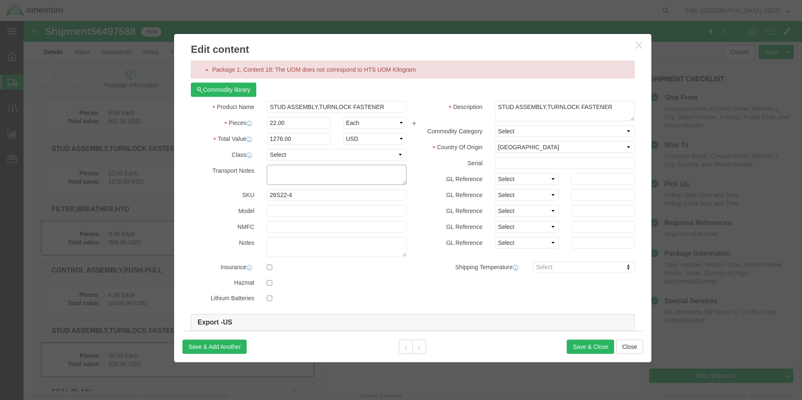
click textarea
click select "Select 50 55 60 65 70 85 92.5 100 125 175 250 300 400"
select select "65"
click select "Select 50 55 60 65 70 85 92.5 100 125 175 250 300 400"
drag, startPoint x: 269, startPoint y: 143, endPoint x: 264, endPoint y: 131, distance: 12.4
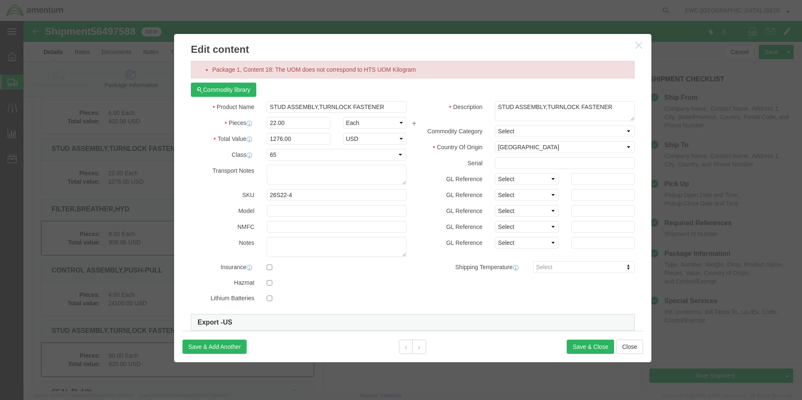
click div "Product Name STUD ASSEMBLY,TURNLOCK FASTENER Pieces 22.00 Select Bag Barrels 10…"
drag, startPoint x: 264, startPoint y: 130, endPoint x: 262, endPoint y: 135, distance: 5.5
click select "Select 50 55 60 65 70 85 92.5 100 125 175 250 300 400"
select select
click select "Select 50 55 60 65 70 85 92.5 100 125 175 250 300 400"
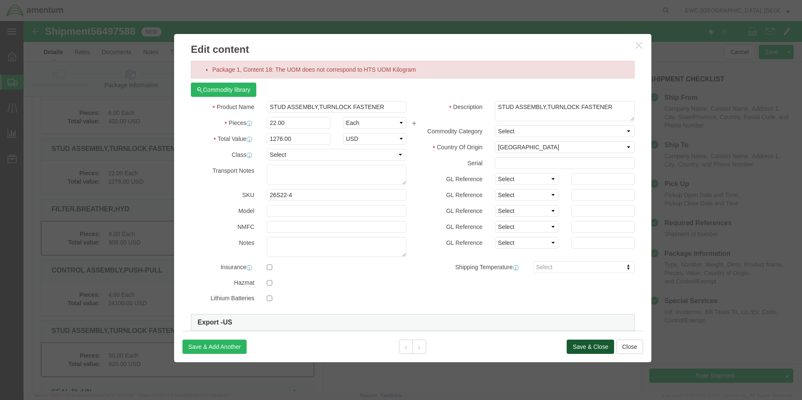
click button "Save & Close"
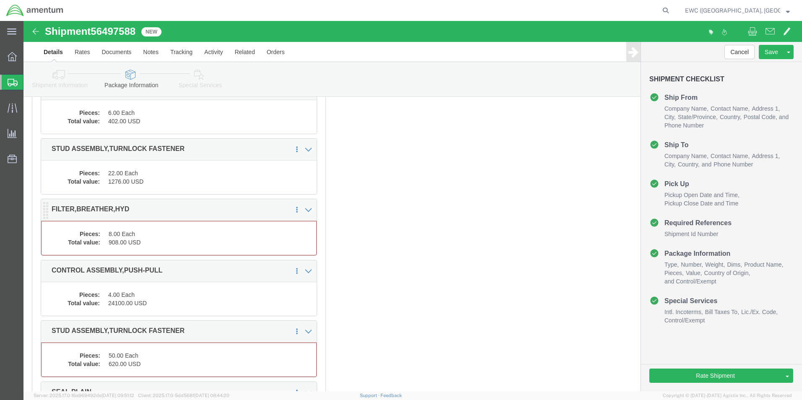
click div "Pieces: 8.00 Each Total value: 908.00 USD"
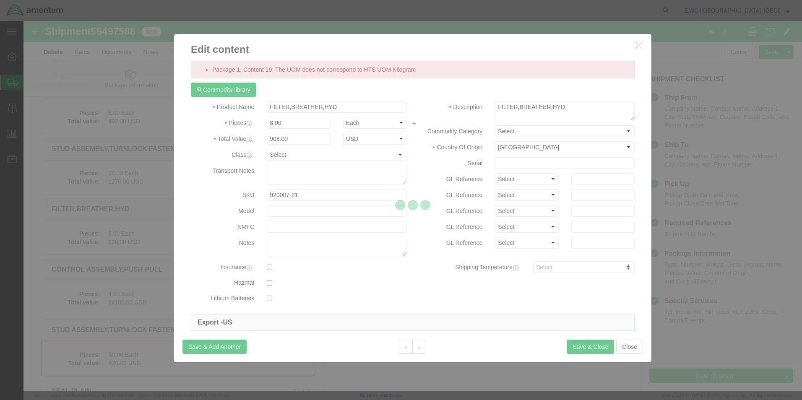
scroll to position [1509, 0]
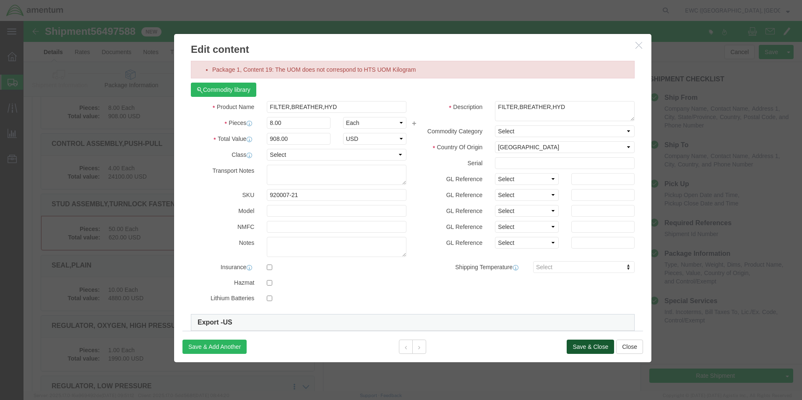
click button "Save & Close"
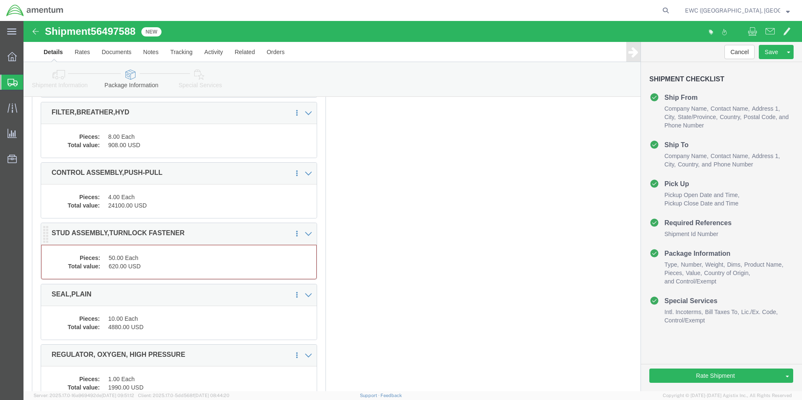
scroll to position [1468, 0]
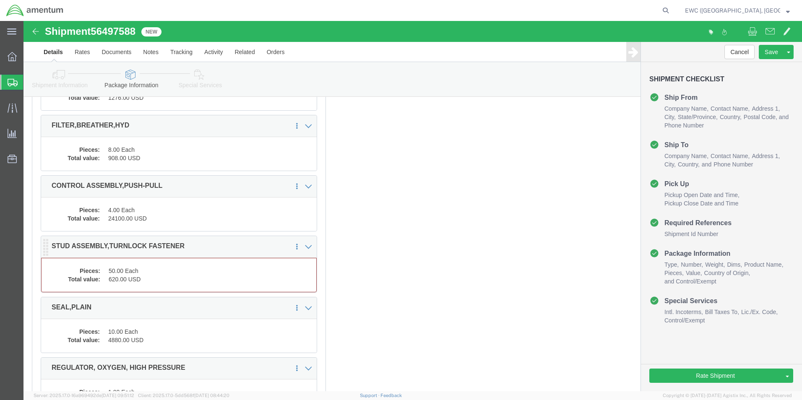
click dd "620.00 USD"
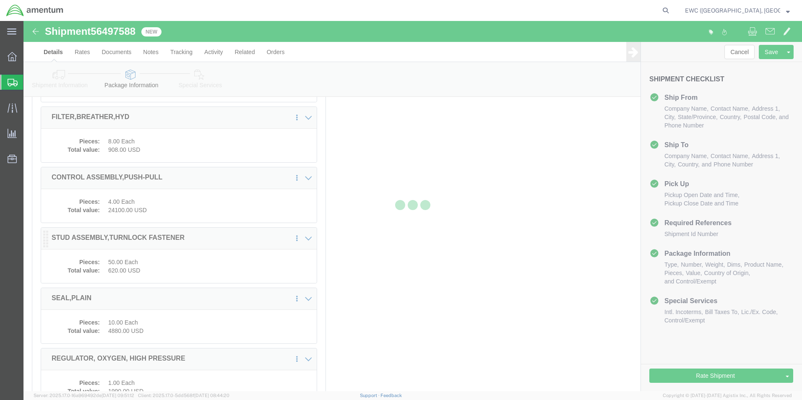
scroll to position [1459, 0]
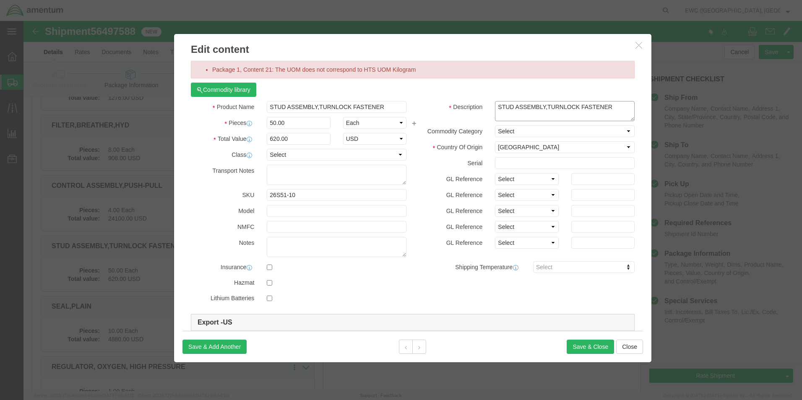
click textarea "STUD ASSEMBLY,TURNLOCK FASTENER"
click select "Select"
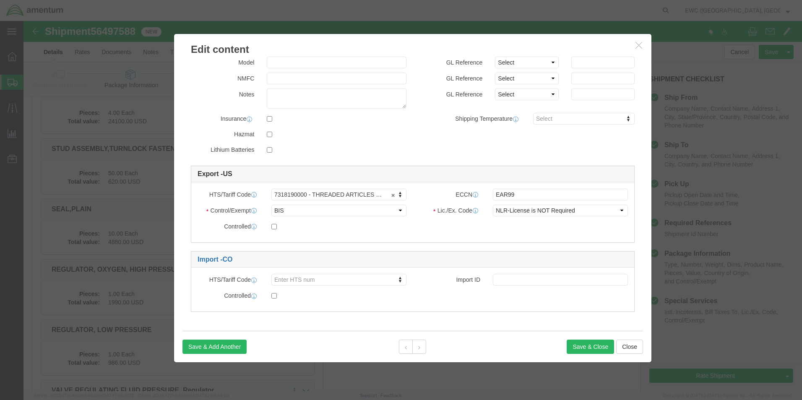
scroll to position [1585, 0]
click select "Select ATF BIS DEA EPA FDA FTR ITAR OFAC Other (OPA)"
click button "Save & Close"
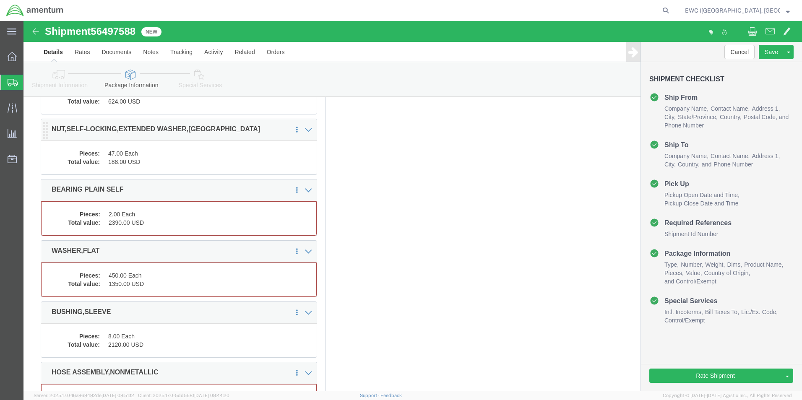
scroll to position [1878, 0]
click dd "2.00 Each"
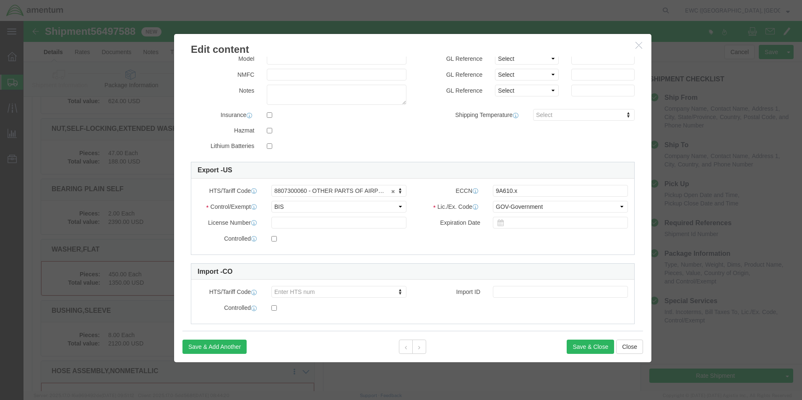
scroll to position [164, 0]
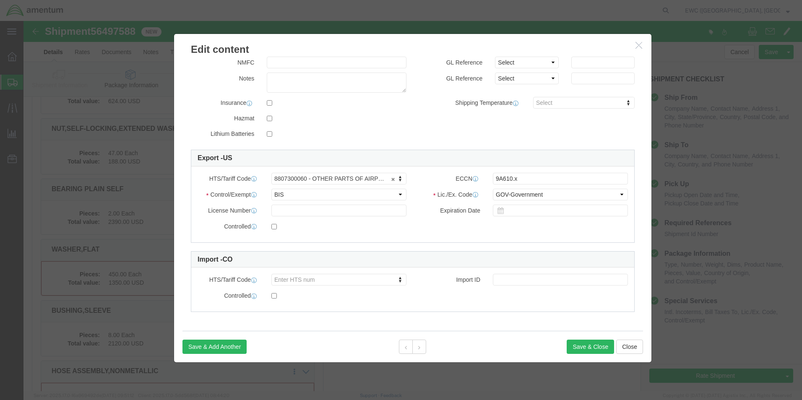
click div "Control/Exempt Select ATF BIS DEA EPA FDA FTR ITAR OFAC Other (OPA) License Num…"
click select "Select ATF BIS DEA EPA FDA FTR ITAR OFAC Other (OPA)"
click button "Save & Close"
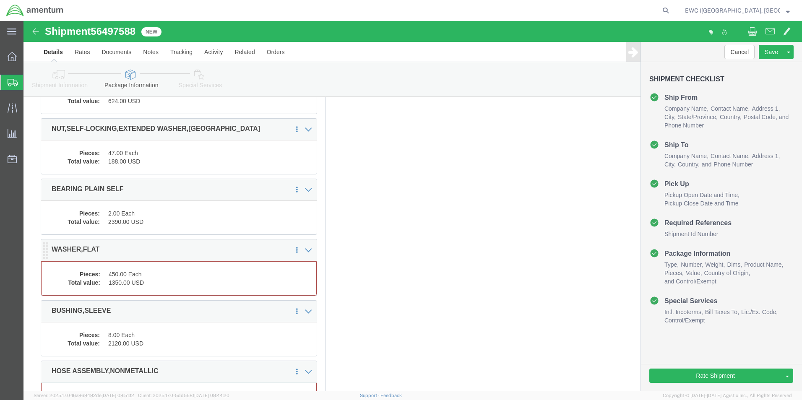
click dd "450.00 Each"
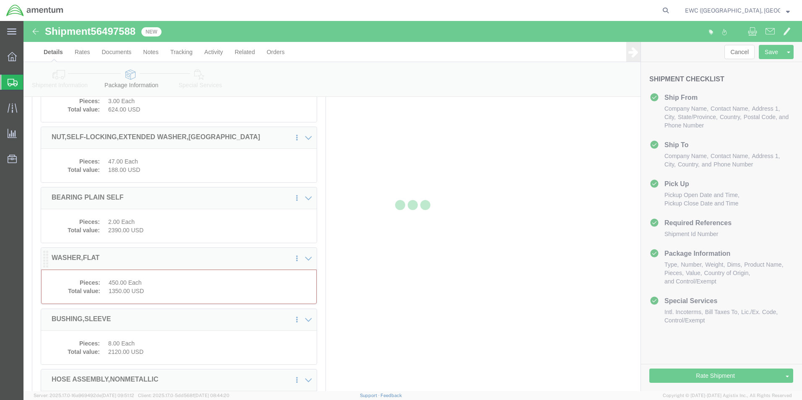
click at [163, 281] on div at bounding box center [412, 206] width 778 height 370
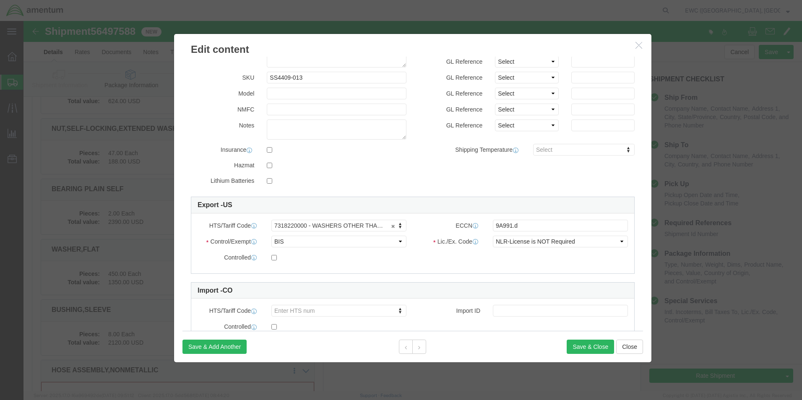
scroll to position [148, 0]
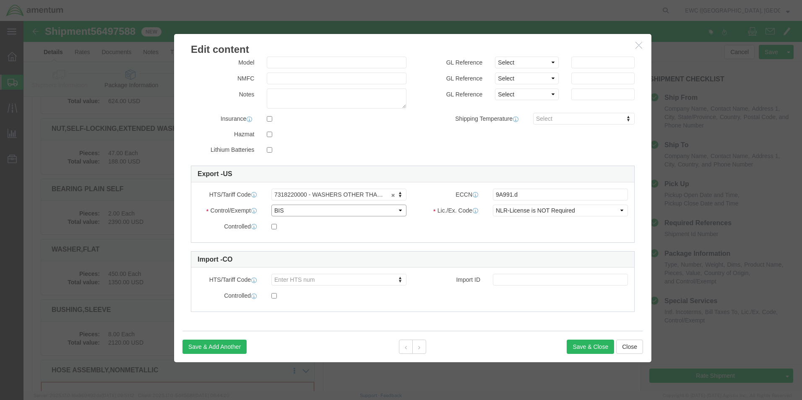
click select "Select ATF BIS DEA EPA FDA FTR ITAR OFAC Other (OPA)"
click button "Save & Close"
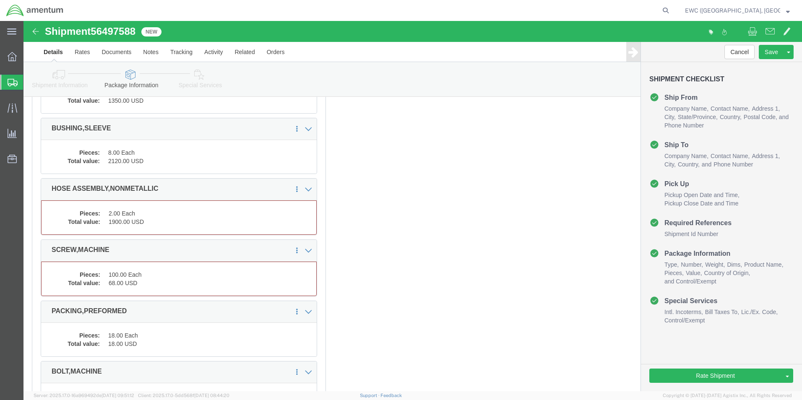
scroll to position [2071, 0]
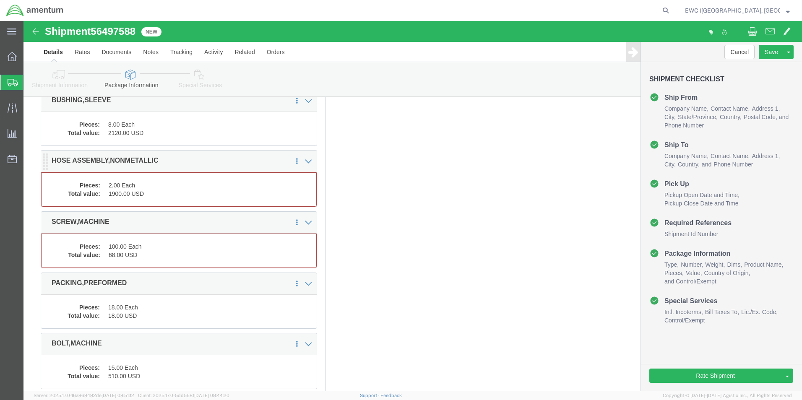
click dd "2.00 Each"
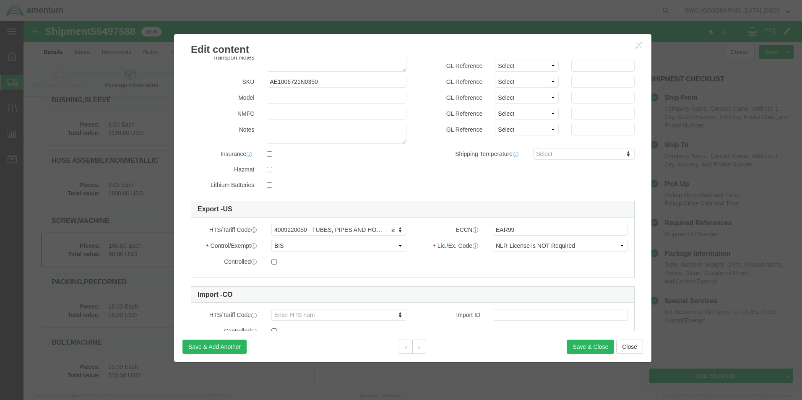
scroll to position [148, 0]
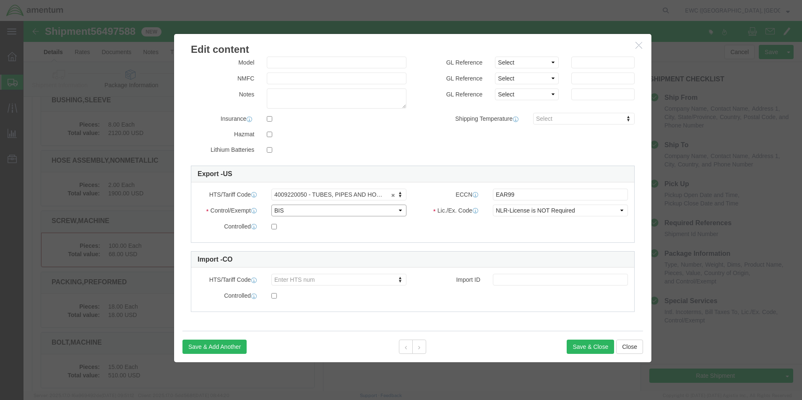
click select "Select ATF BIS DEA EPA FDA FTR ITAR OFAC Other (OPA)"
click button "Save & Close"
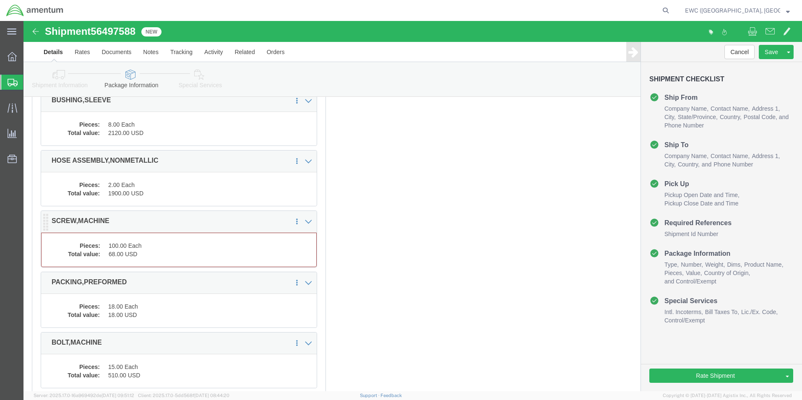
click div "Package Content # 1 1 x Pallet(s) Standard (Not Stackable) Package Type Select …"
click dd "68.00 USD"
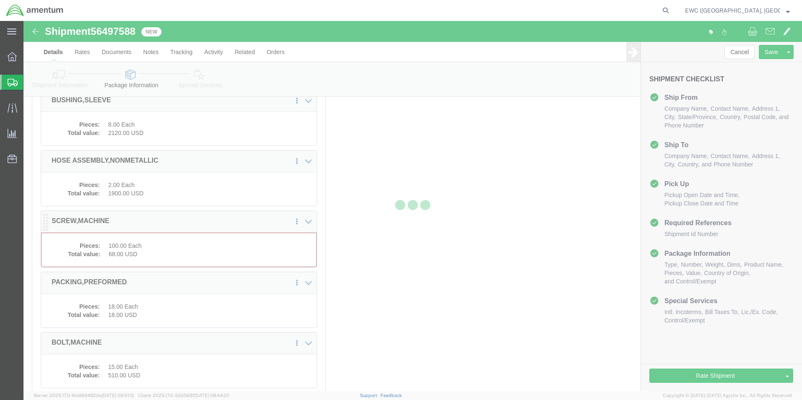
scroll to position [2055, 0]
click div
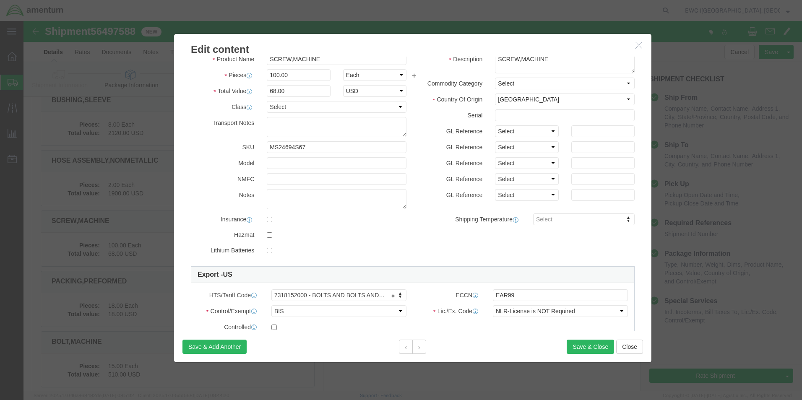
scroll to position [148, 0]
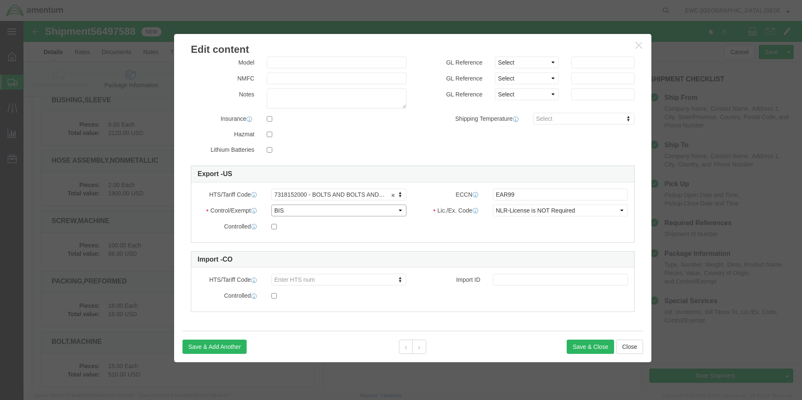
click select "Select ATF BIS DEA EPA FDA FTR ITAR OFAC Other (OPA)"
click button "Save & Close"
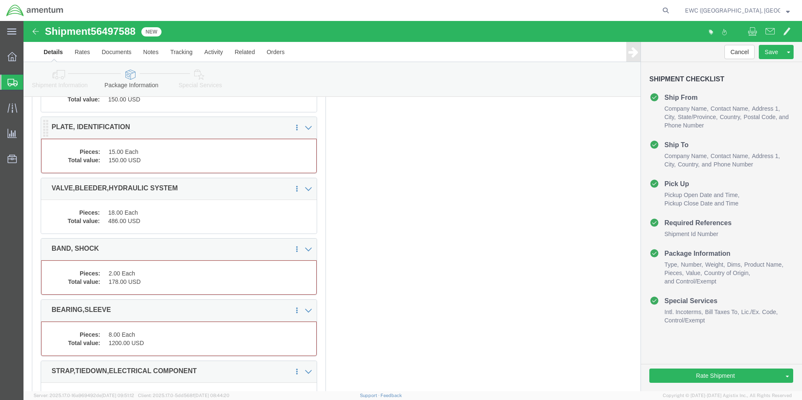
click dd "150.00 USD"
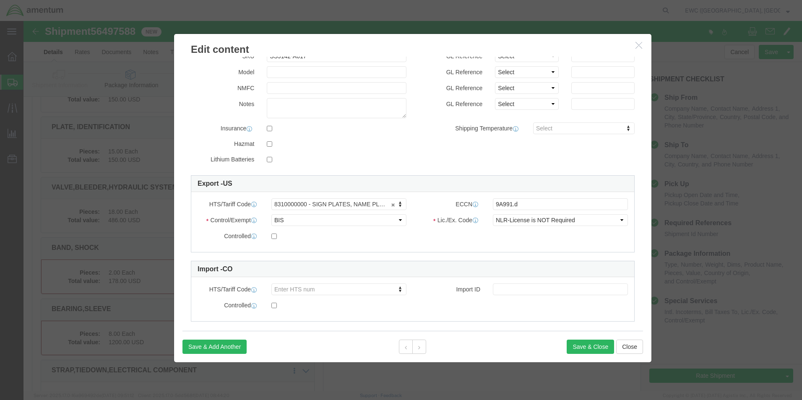
scroll to position [148, 0]
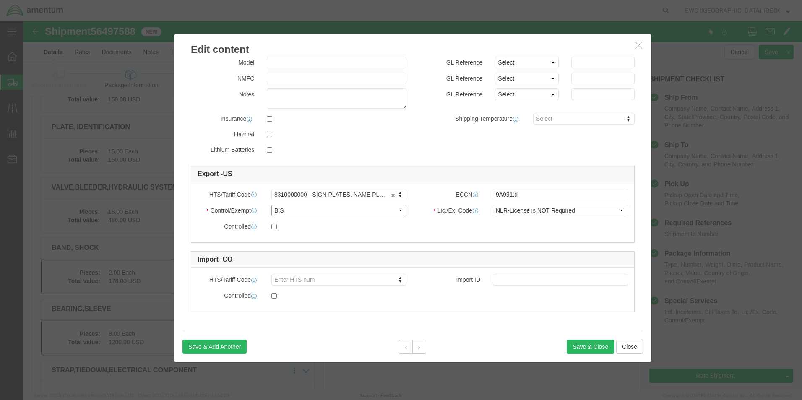
click select "Select ATF BIS DEA EPA FDA FTR ITAR OFAC Other (OPA)"
click button "Save & Close"
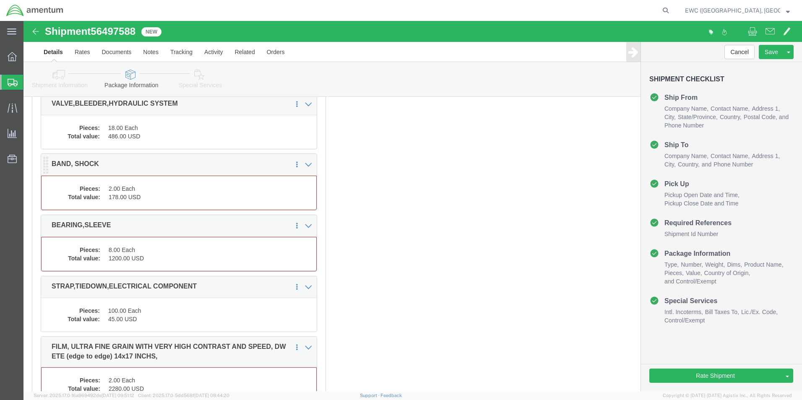
scroll to position [2507, 0]
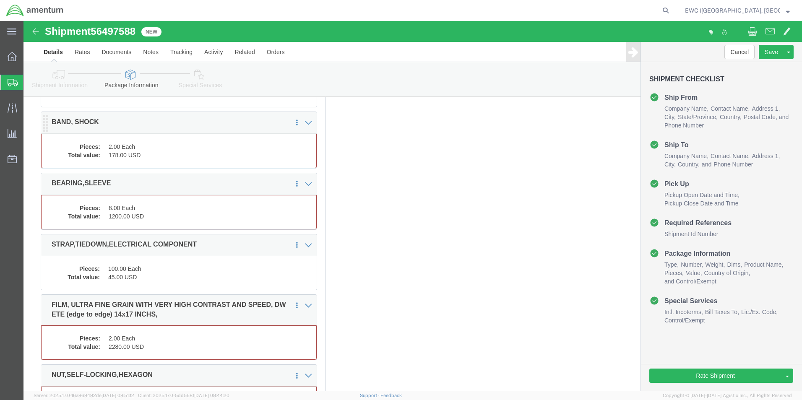
click dd "2.00 Each"
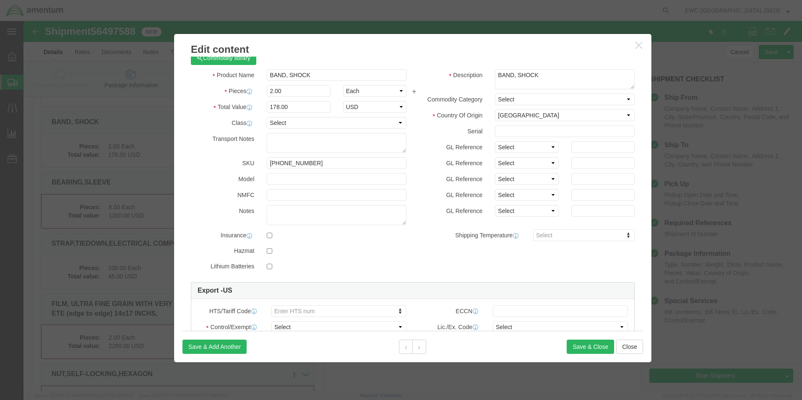
scroll to position [165, 0]
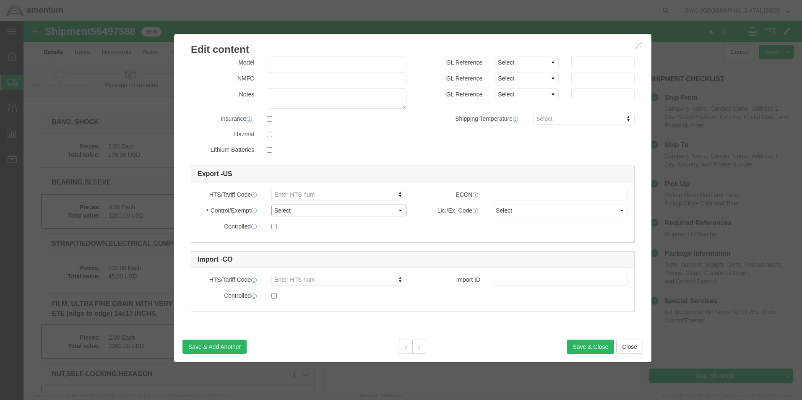
click select "Select ATF BIS DEA EPA FDA FTR ITAR OFAC Other (OPA)"
select select "BIS"
click select "Select ATF BIS DEA EPA FDA FTR ITAR OFAC Other (OPA)"
click button "Save & Close"
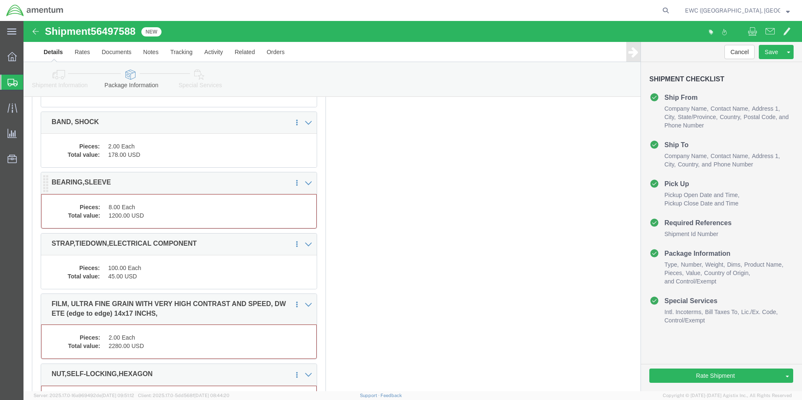
click dd "1200.00 USD"
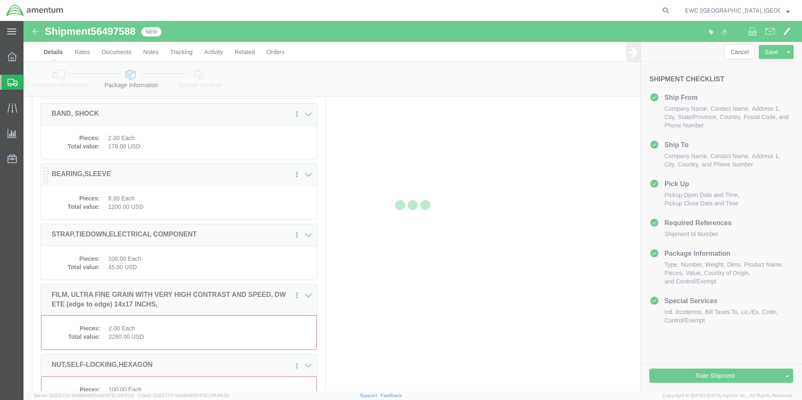
scroll to position [2474, 0]
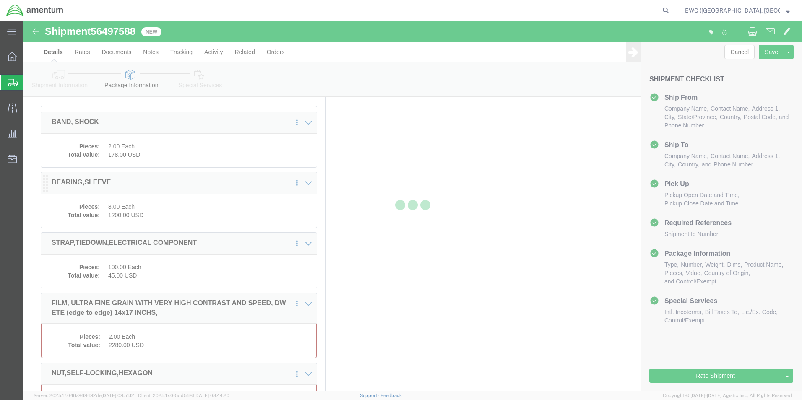
click at [147, 219] on div at bounding box center [412, 206] width 778 height 370
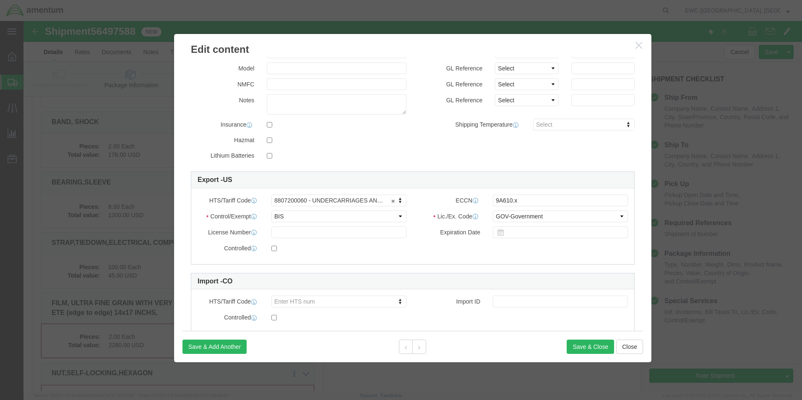
scroll to position [164, 0]
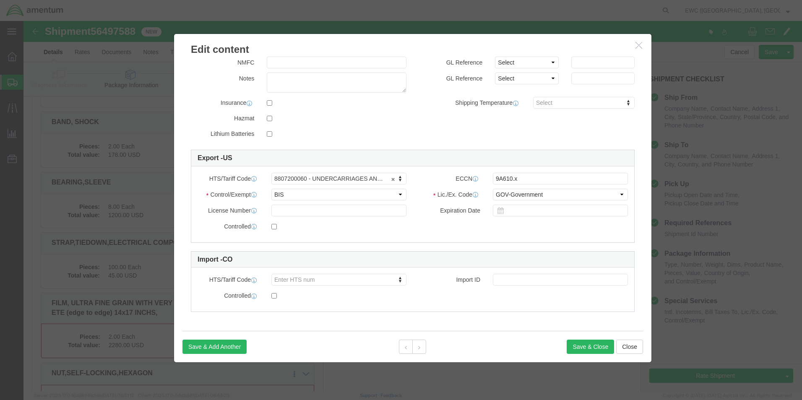
drag, startPoint x: 263, startPoint y: 164, endPoint x: 266, endPoint y: 170, distance: 7.3
click div "HTS/Tariff Code 8807200060 - UNDERCARRIAGES AND PARTS THEREOF, FOR USE IN MILIT…"
click select "Select ATF BIS DEA EPA FDA FTR ITAR OFAC Other (OPA)"
click button "Save & Close"
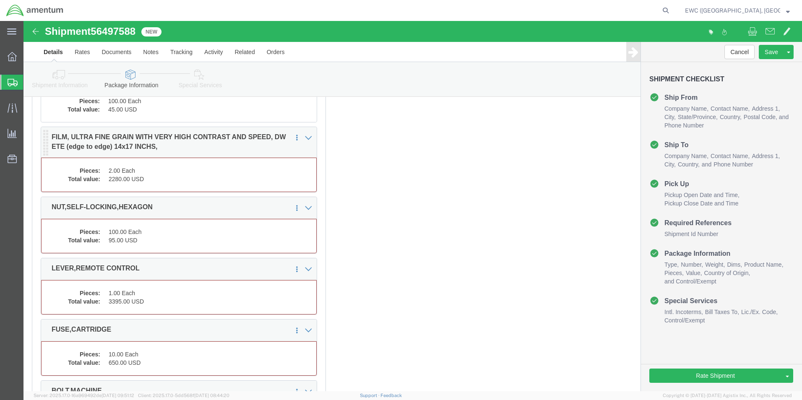
scroll to position [2642, 0]
click dd "2280.00 USD"
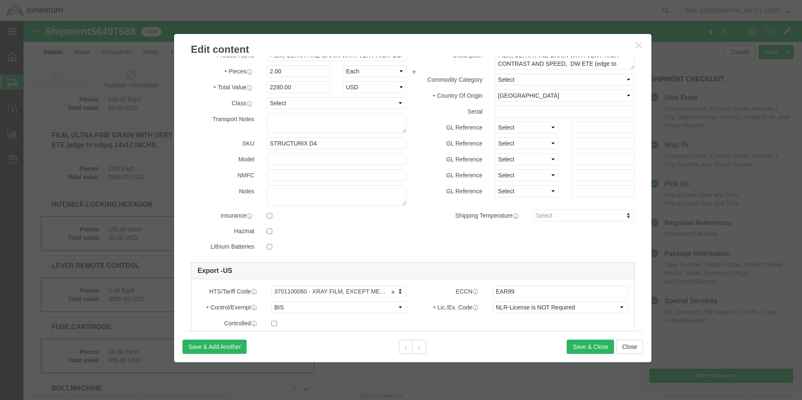
scroll to position [148, 0]
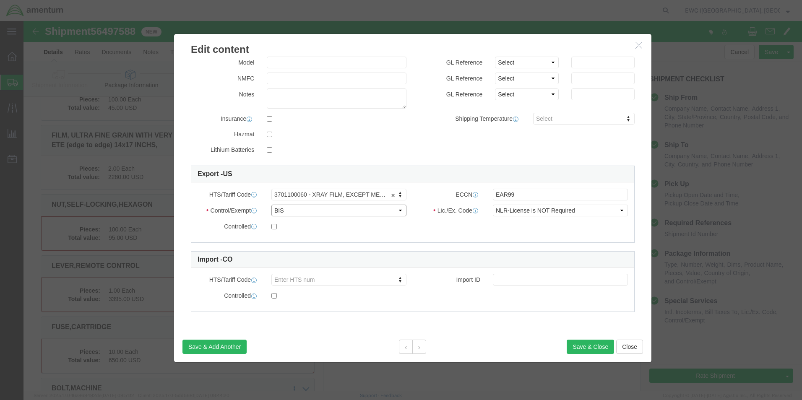
click select "Select ATF BIS DEA EPA FDA FTR ITAR OFAC Other (OPA)"
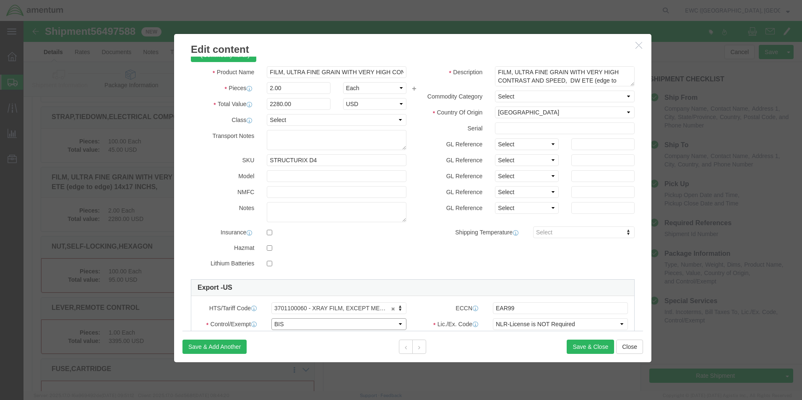
scroll to position [0, 0]
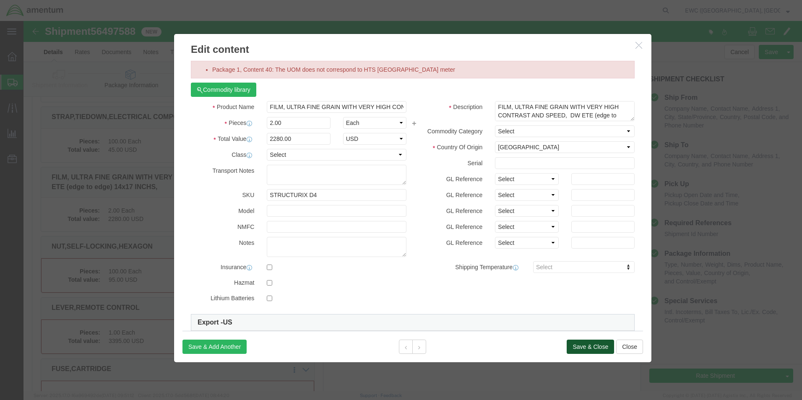
click button "Save & Close"
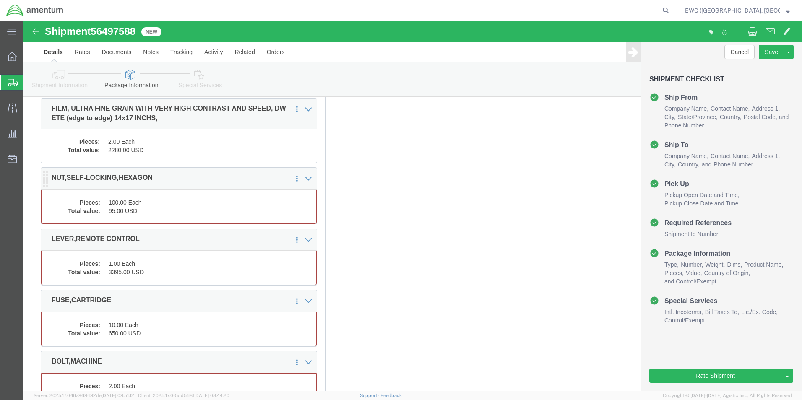
scroll to position [2675, 0]
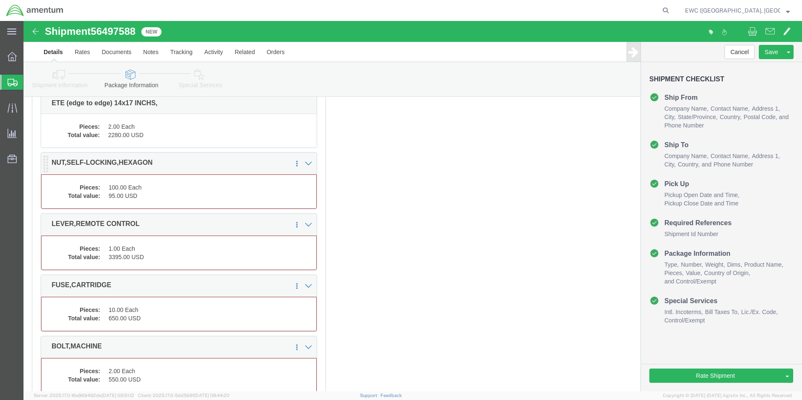
click dd "100.00 Each"
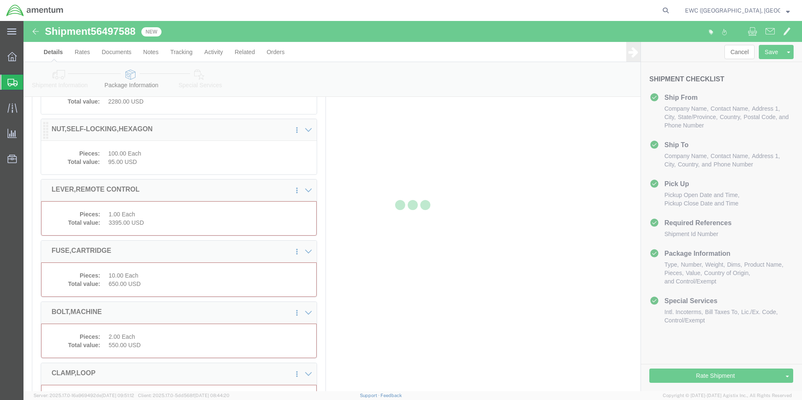
scroll to position [2642, 0]
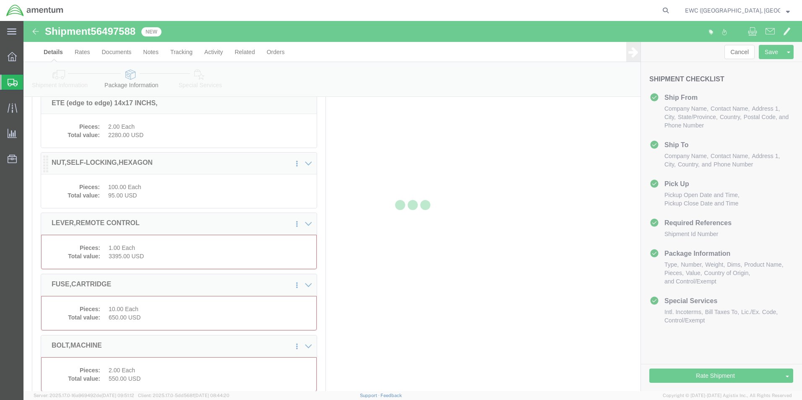
click at [138, 196] on div at bounding box center [412, 206] width 778 height 370
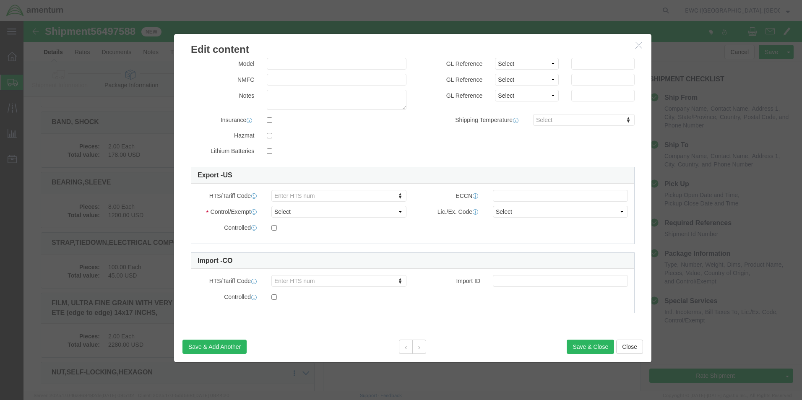
scroll to position [174, 0]
click select "Select ATF BIS DEA EPA FDA FTR ITAR OFAC Other (OPA)"
select select "BIS"
click select "Select ATF BIS DEA EPA FDA FTR ITAR OFAC Other (OPA)"
click select "Select AGR-Agricultural APP-Computers APR-Additional Permissive Exports AVS-Air…"
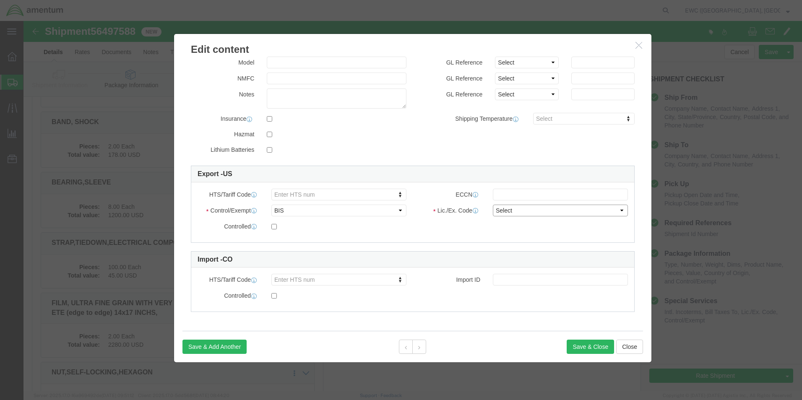
select select "NLR"
click select "Select AGR-Agricultural APP-Computers APR-Additional Permissive Exports AVS-Air…"
click button "Save & Close"
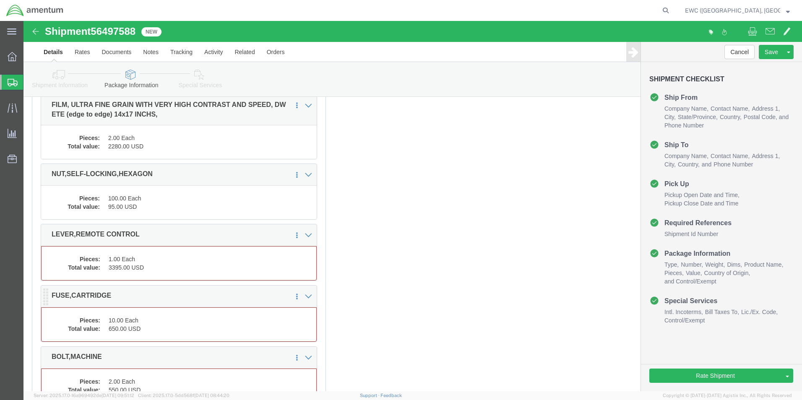
scroll to position [2642, 0]
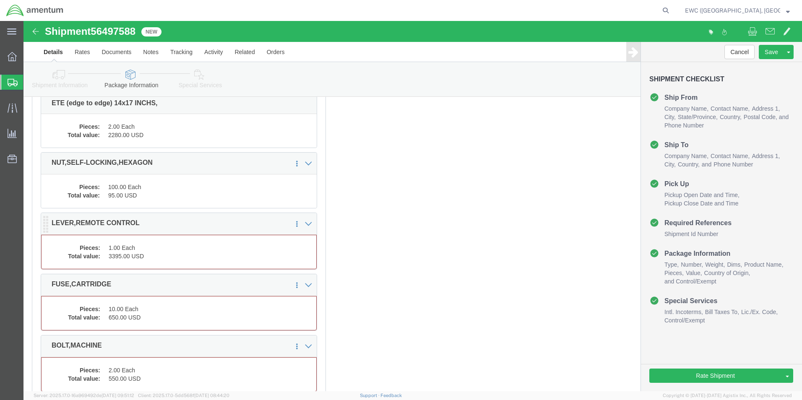
click dd "3395.00 USD"
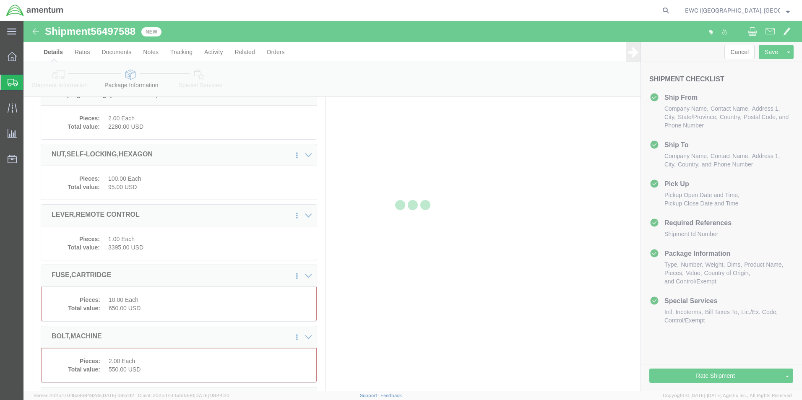
scroll to position [2633, 0]
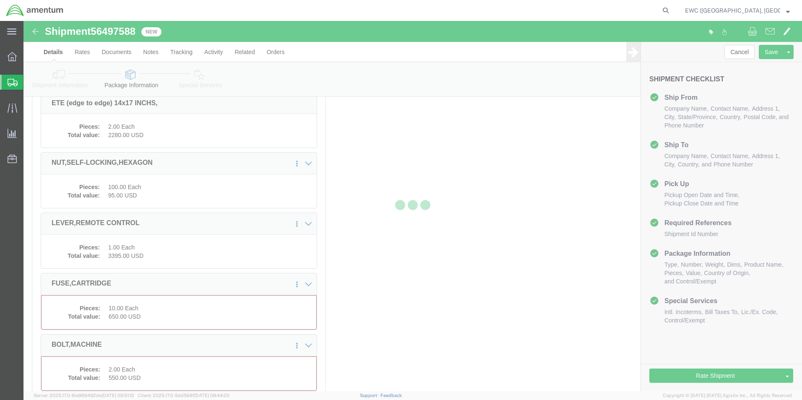
drag, startPoint x: 112, startPoint y: 240, endPoint x: 136, endPoint y: 261, distance: 31.5
click at [136, 261] on div at bounding box center [412, 206] width 778 height 370
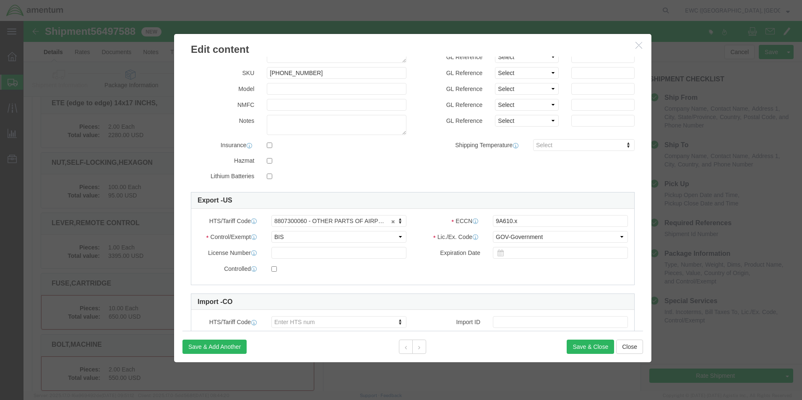
scroll to position [126, 0]
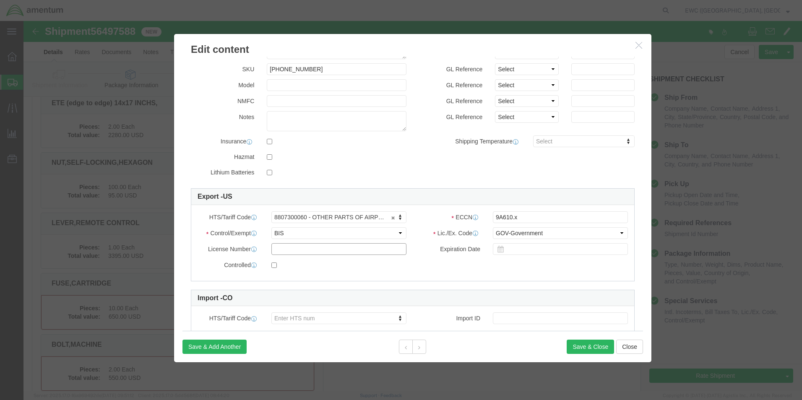
click input "text"
click select "Select ATF BIS DEA EPA FDA FTR ITAR OFAC Other (OPA)"
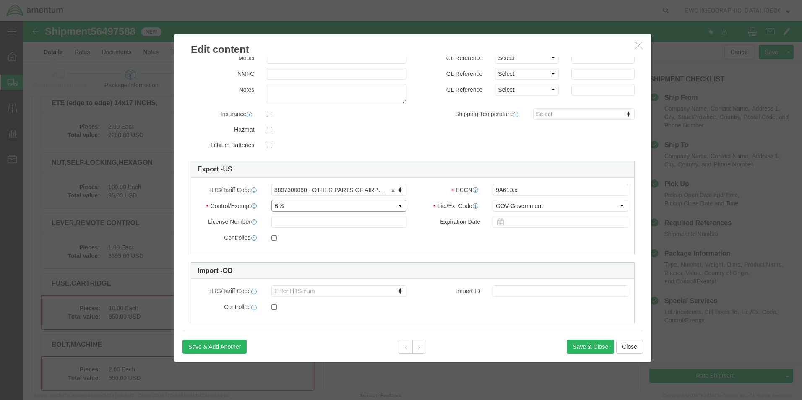
scroll to position [164, 0]
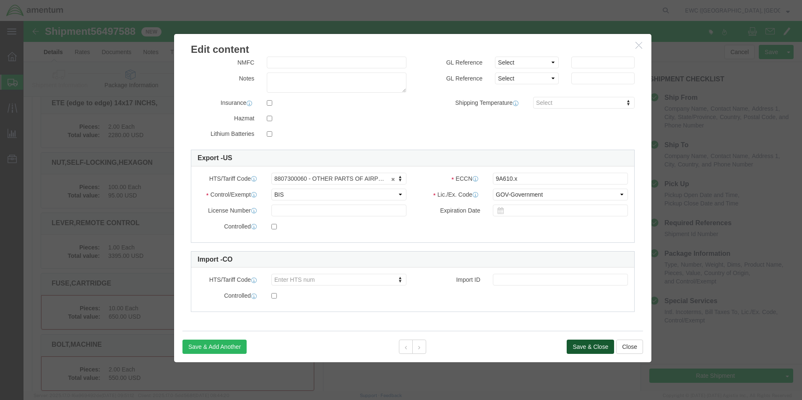
click button "Save & Close"
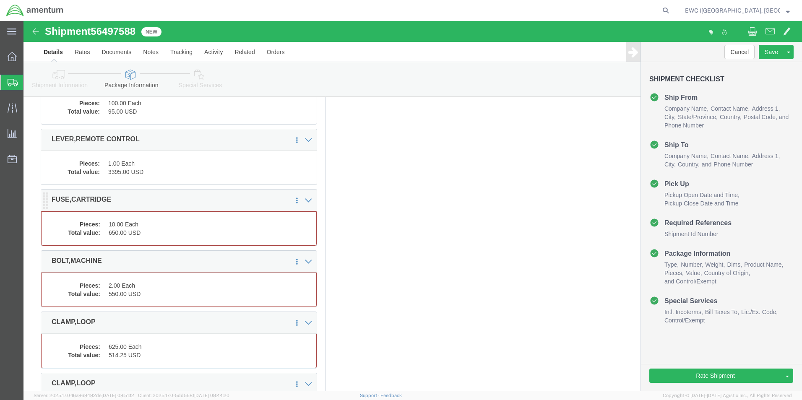
click dd "10.00 Each"
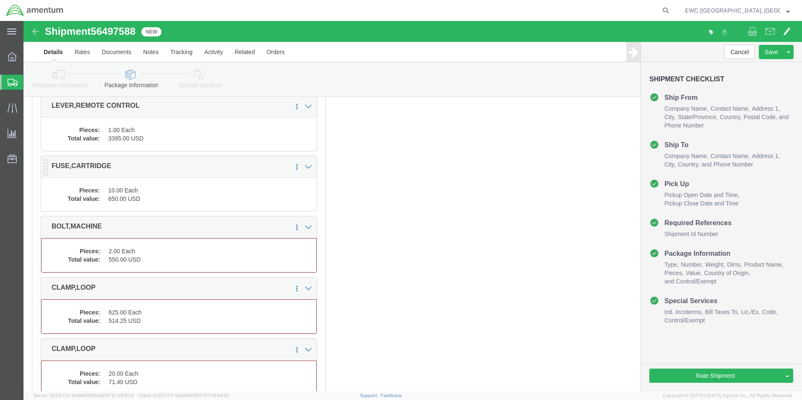
scroll to position [2683, 0]
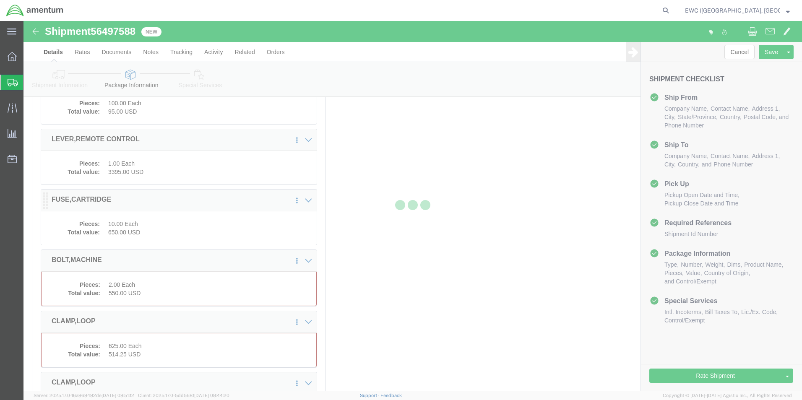
click at [143, 229] on div at bounding box center [412, 206] width 778 height 370
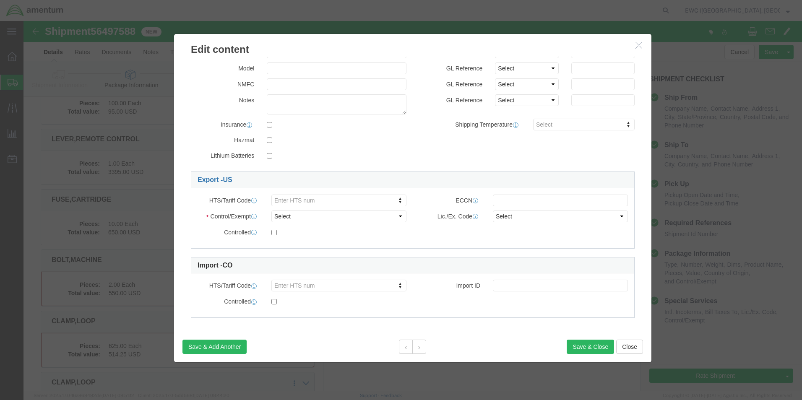
scroll to position [174, 0]
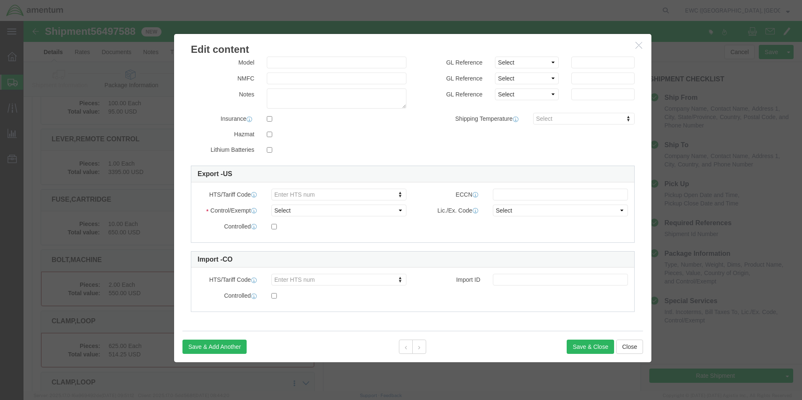
click div "Control/Exempt Select ATF BIS DEA EPA FDA FTR ITAR OFAC Other (OPA) License Num…"
click select "Select ATF BIS DEA EPA FDA FTR ITAR OFAC Other (OPA)"
select select "BIS"
click select "Select ATF BIS DEA EPA FDA FTR ITAR OFAC Other (OPA)"
click select "Select AGR-Agricultural APP-Computers APR-Additional Permissive Exports AVS-Air…"
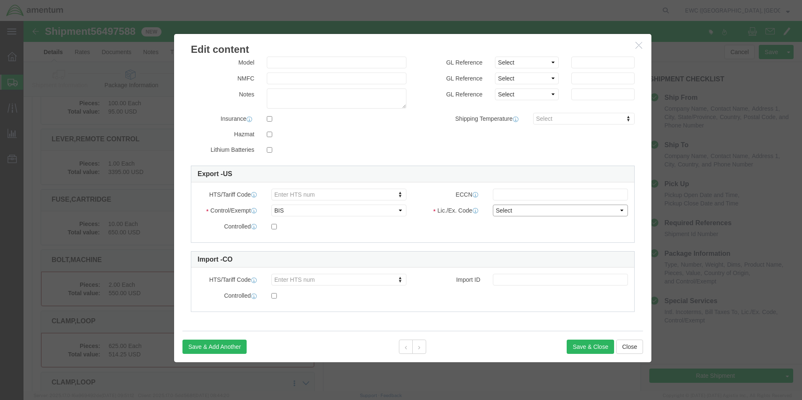
select select "NLR"
click select "Select AGR-Agricultural APP-Computers APR-Additional Permissive Exports AVS-Air…"
click button "Save & Close"
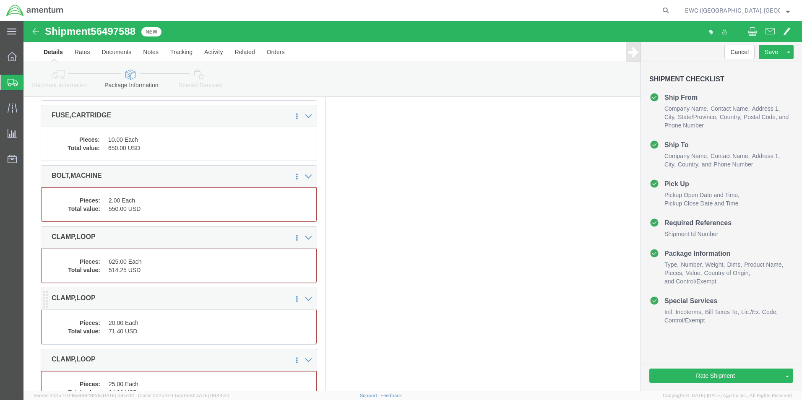
scroll to position [2767, 0]
click dd "550.00 USD"
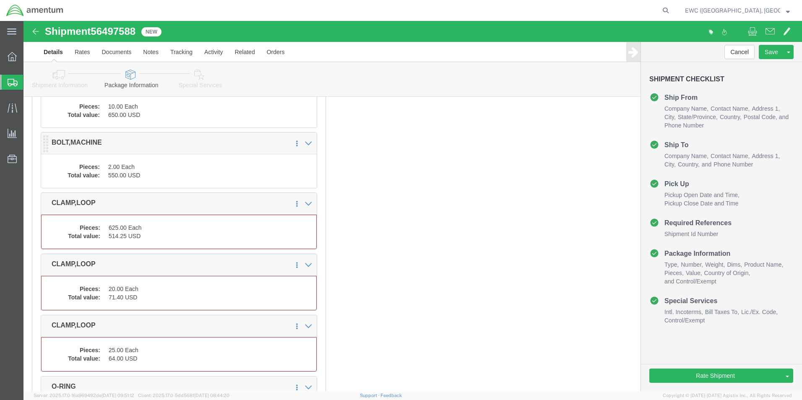
scroll to position [2734, 0]
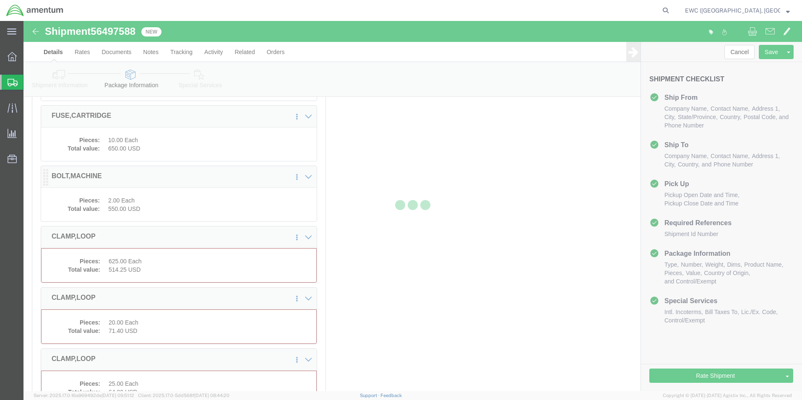
click at [125, 216] on div at bounding box center [412, 206] width 778 height 370
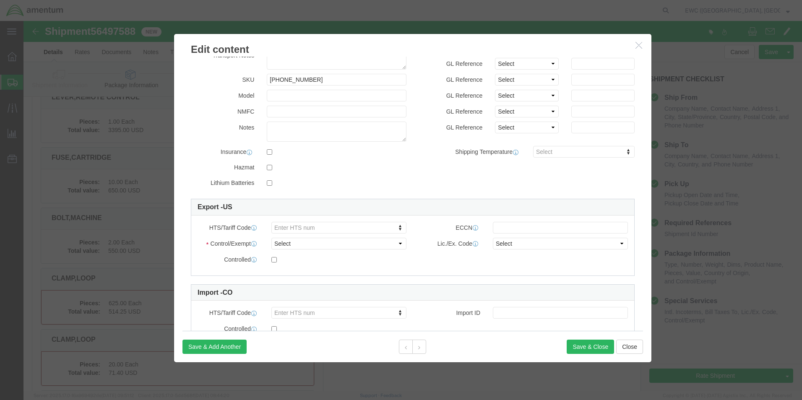
scroll to position [174, 0]
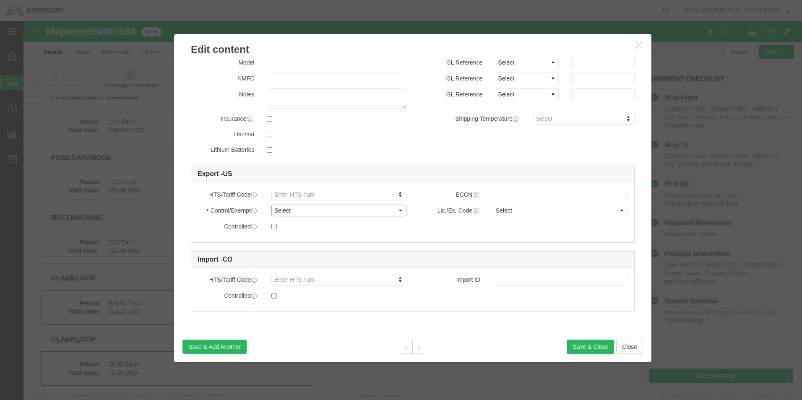
click select "Select ATF BIS DEA EPA FDA FTR ITAR OFAC Other (OPA)"
select select "BIS"
click select "Select ATF BIS DEA EPA FDA FTR ITAR OFAC Other (OPA)"
click select "Select AGR-Agricultural APP-Computers APR-Additional Permissive Exports AVS-Air…"
select select "NLR"
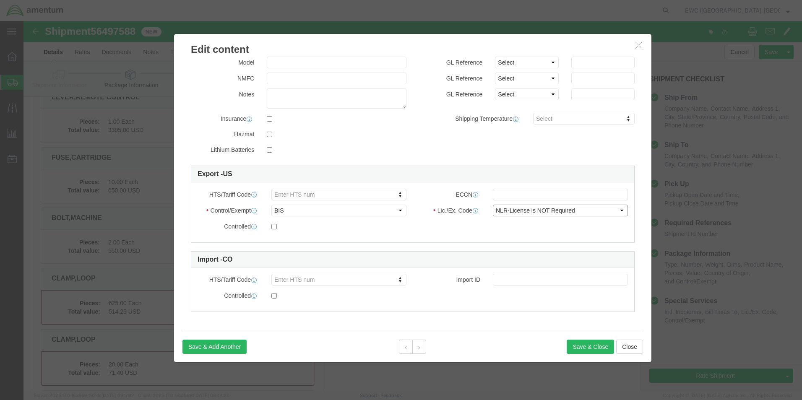
click select "Select AGR-Agricultural APP-Computers APR-Additional Permissive Exports AVS-Air…"
click button "Save & Close"
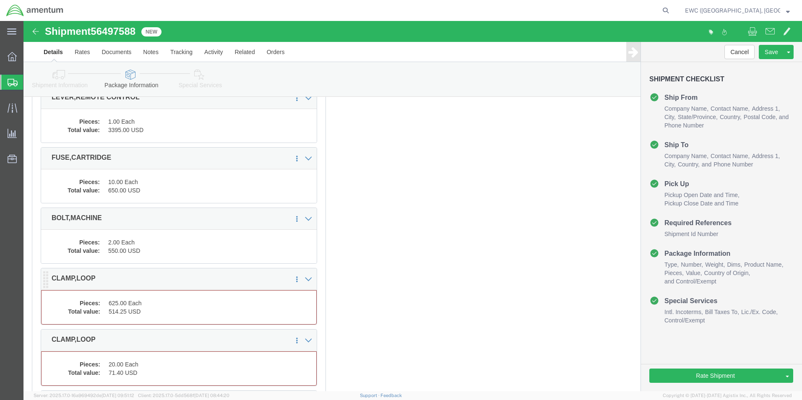
click dd "625.00 Each"
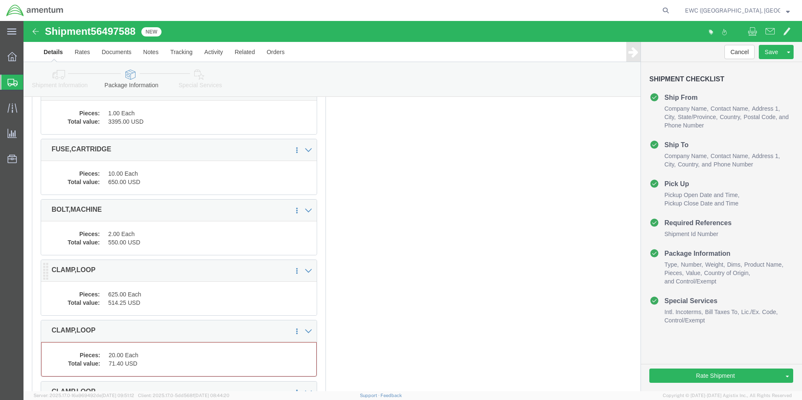
scroll to position [2683, 0]
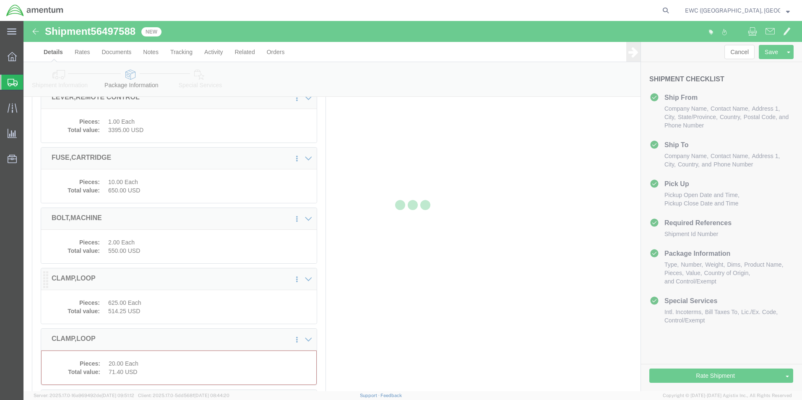
click at [131, 307] on div at bounding box center [412, 206] width 778 height 370
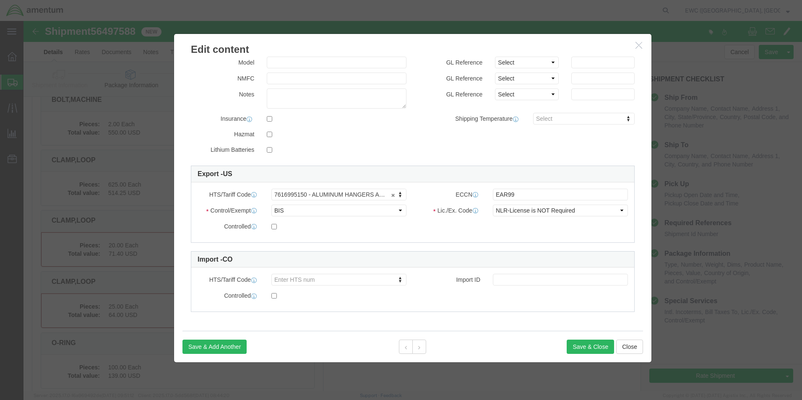
scroll to position [2809, 0]
click button "Save & Close"
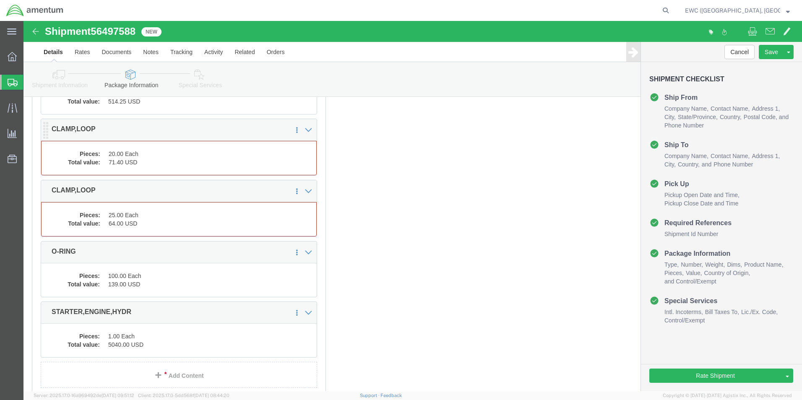
click dl "Pieces: 20.00 Each Total value: 71.40 USD"
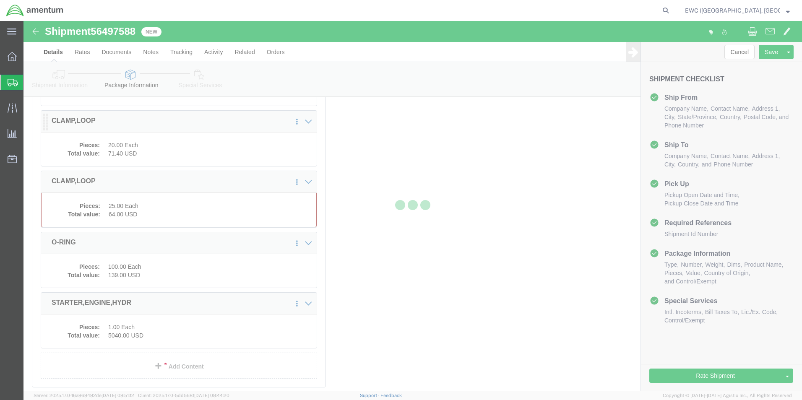
scroll to position [2885, 0]
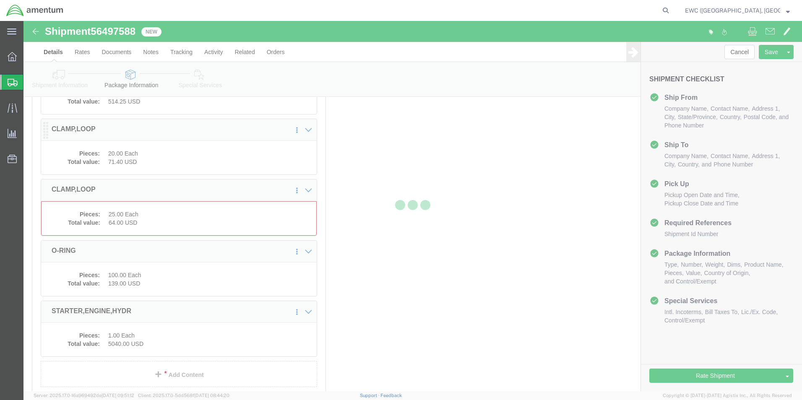
click at [100, 169] on div at bounding box center [412, 206] width 778 height 370
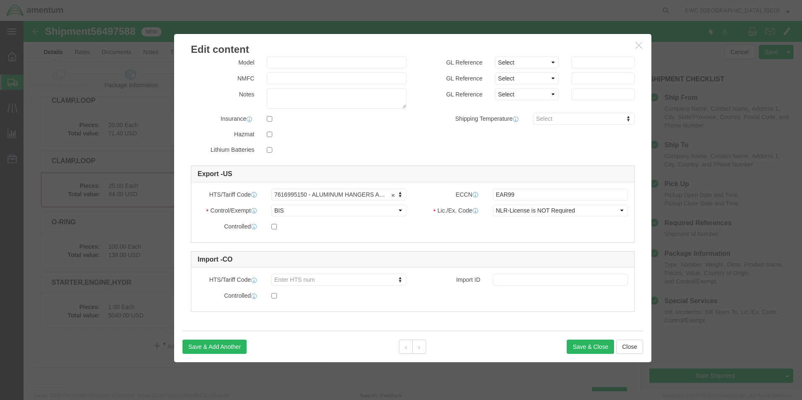
scroll to position [2927, 0]
click select "Select ATF BIS DEA EPA FDA FTR ITAR OFAC Other (OPA)"
click button "Save & Close"
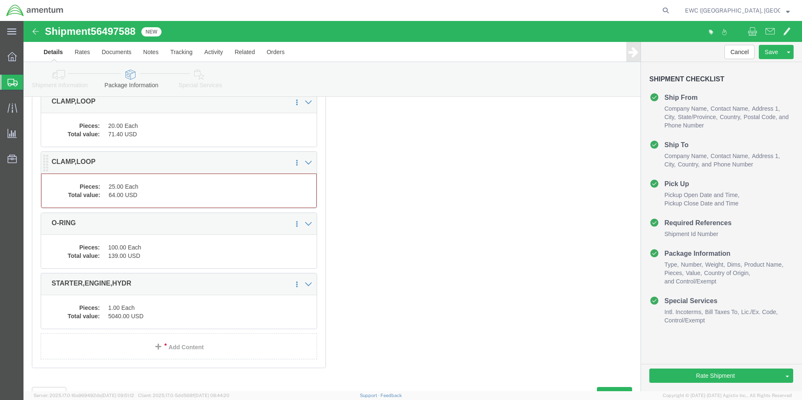
click dd "25.00 Each"
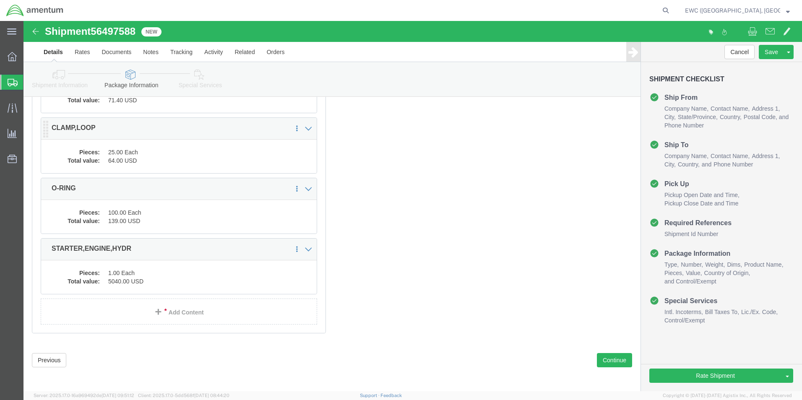
scroll to position [2878, 0]
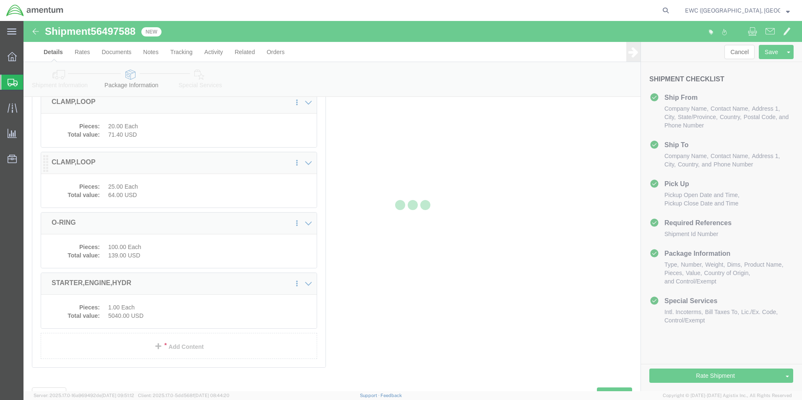
click at [131, 192] on div at bounding box center [412, 206] width 778 height 370
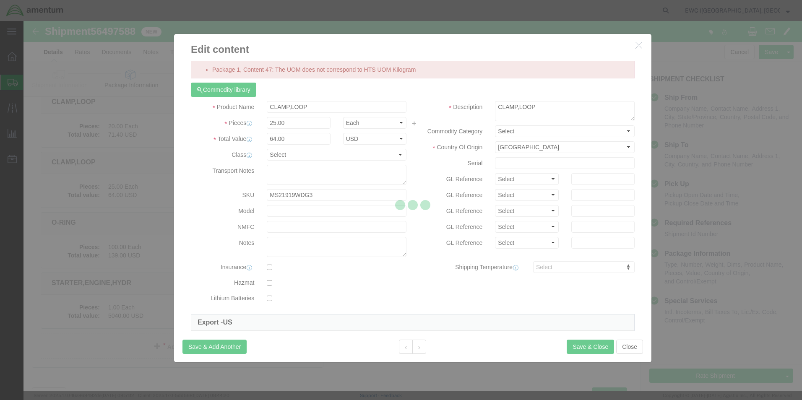
scroll to position [2836, 0]
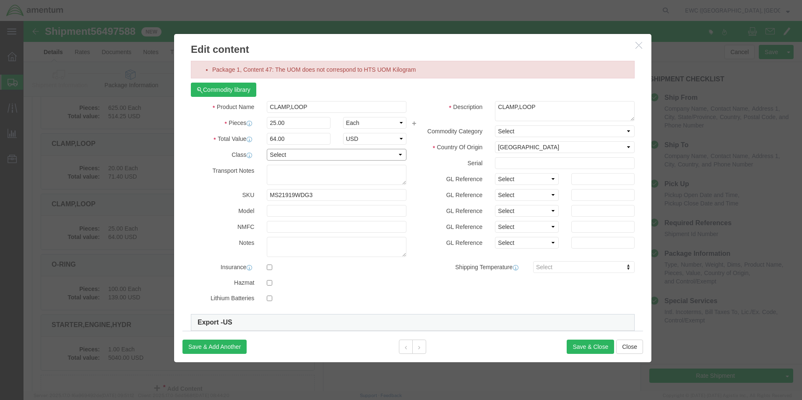
click select "Select 50 55 60 65 70 85 92.5 100 125 175 250 300 400"
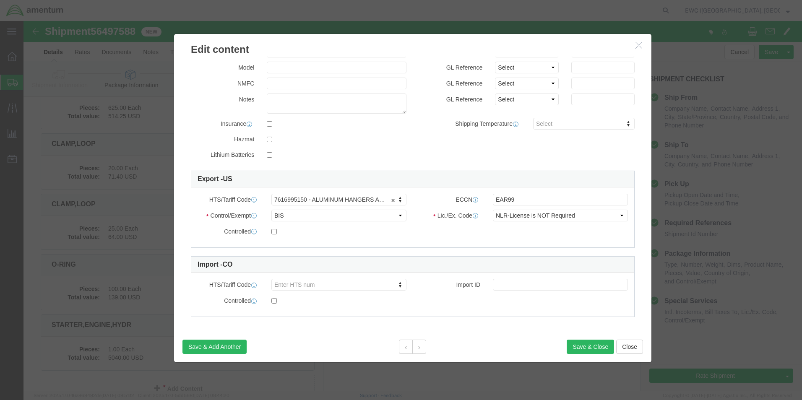
scroll to position [148, 0]
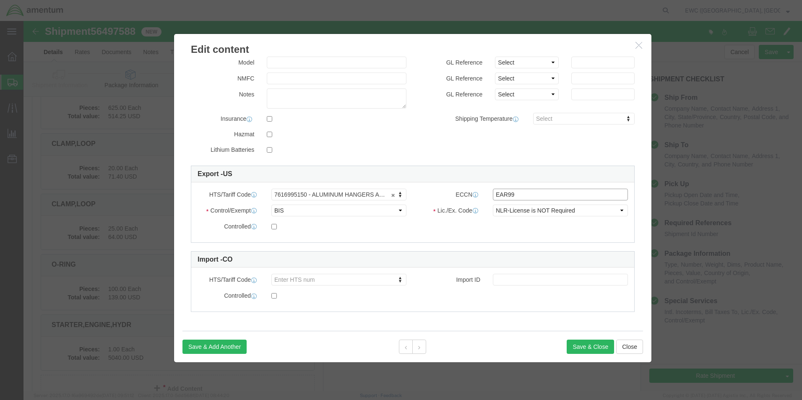
click input "EAR99"
click select "Select AGR-Agricultural APP-Computers APR-Additional Permissive Exports AVS-Air…"
click div "Controlled"
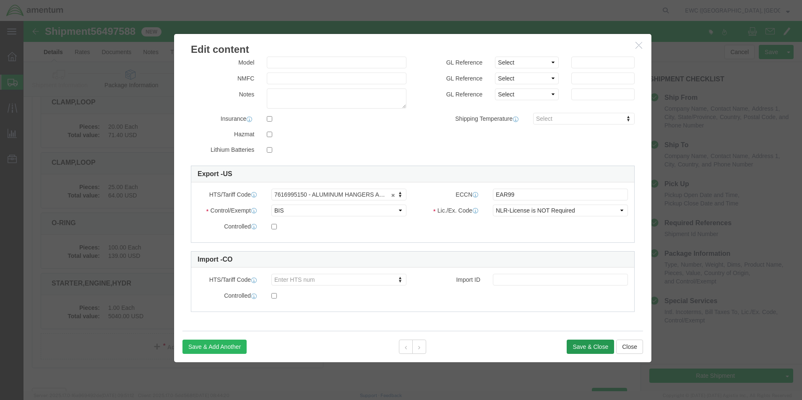
scroll to position [2878, 0]
click button "Save & Close"
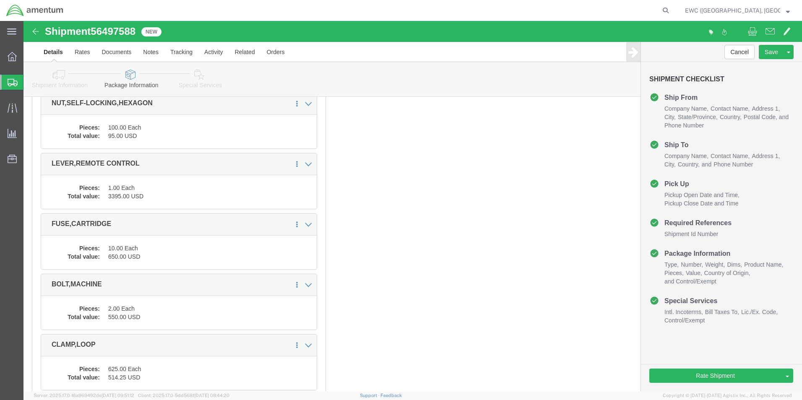
scroll to position [2626, 0]
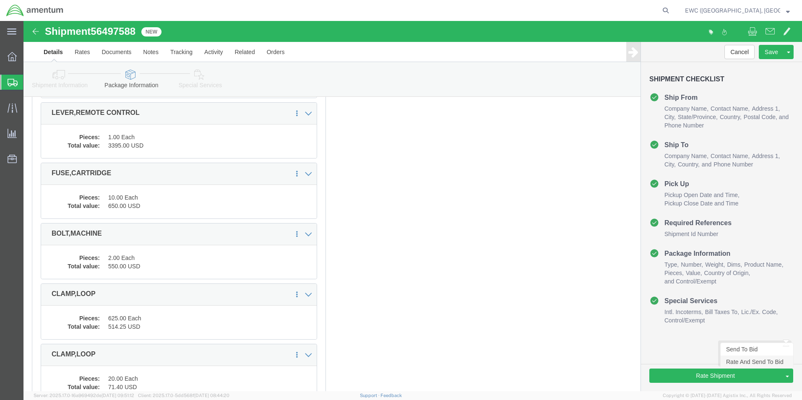
click link "Rate And Send To Bid"
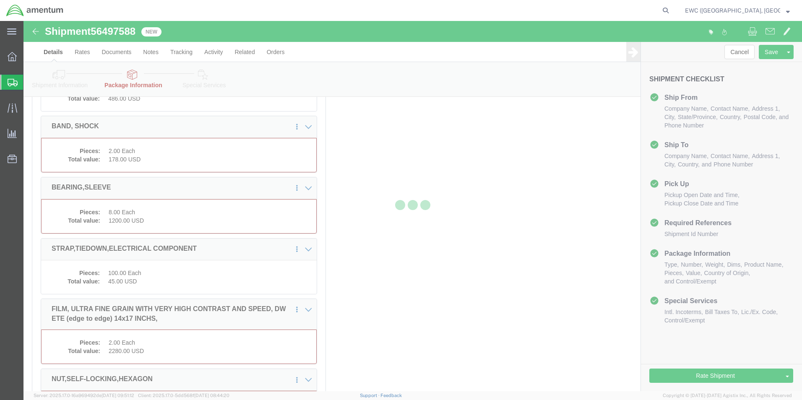
select select "PSNS"
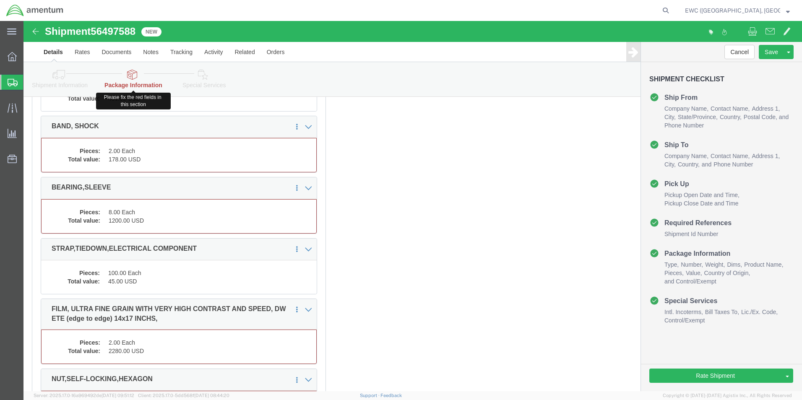
click icon
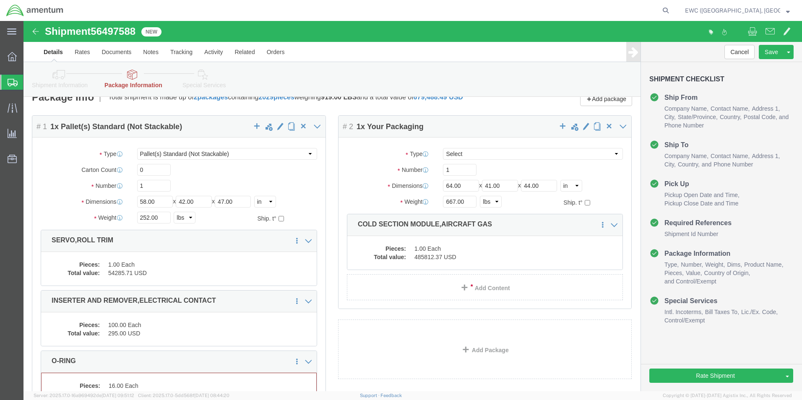
scroll to position [335, 0]
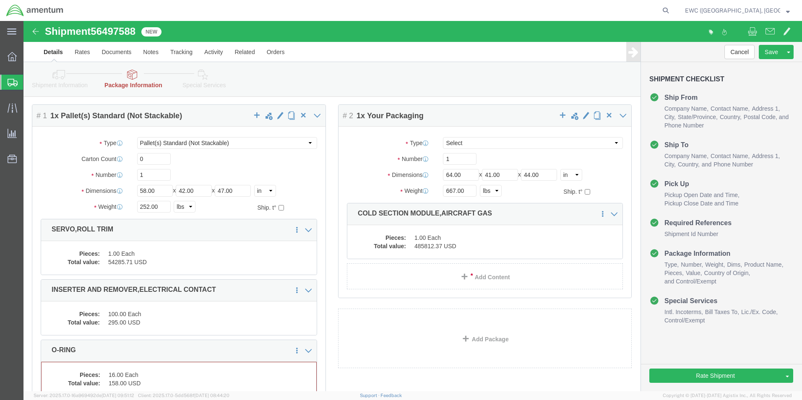
click div "0"
click label "Number"
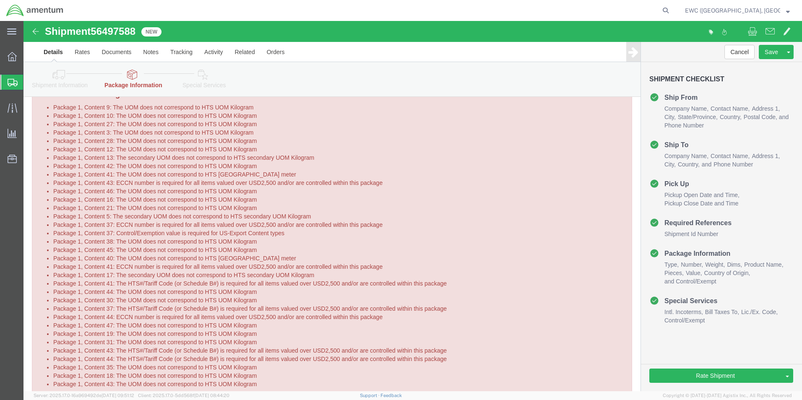
scroll to position [0, 0]
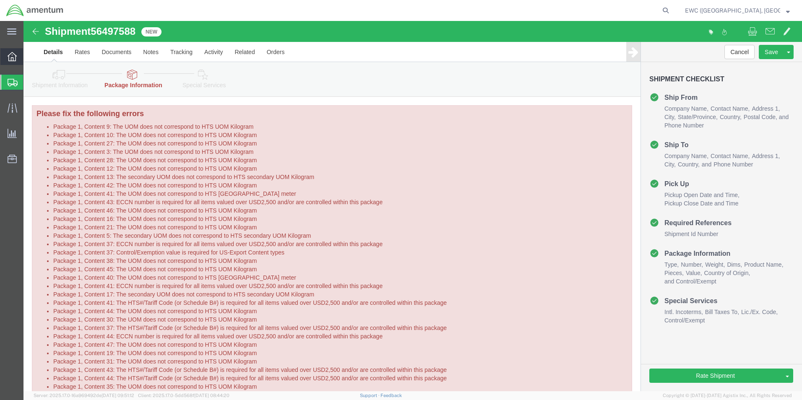
click at [15, 54] on icon at bounding box center [12, 56] width 9 height 9
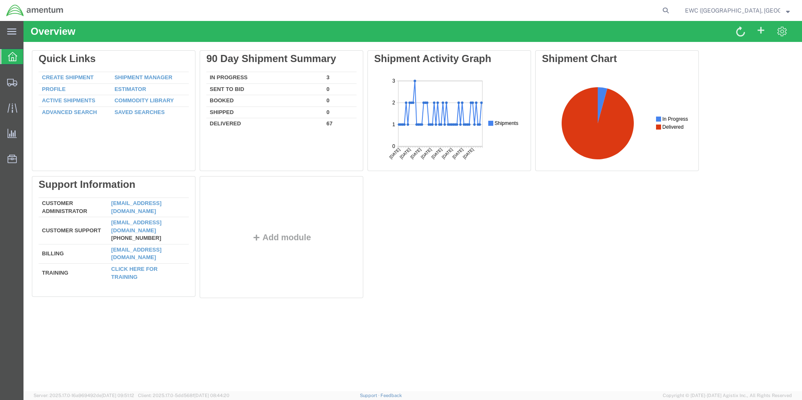
click at [787, 12] on strong "button" at bounding box center [788, 10] width 4 height 3
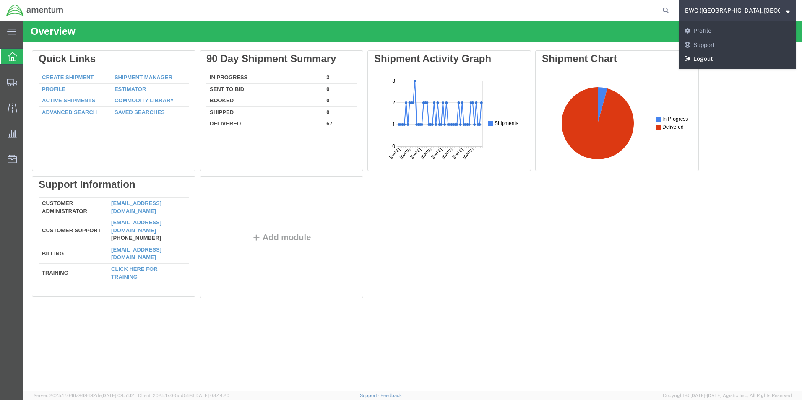
click at [711, 61] on link "Logout" at bounding box center [736, 59] width 117 height 14
